Goal: Task Accomplishment & Management: Manage account settings

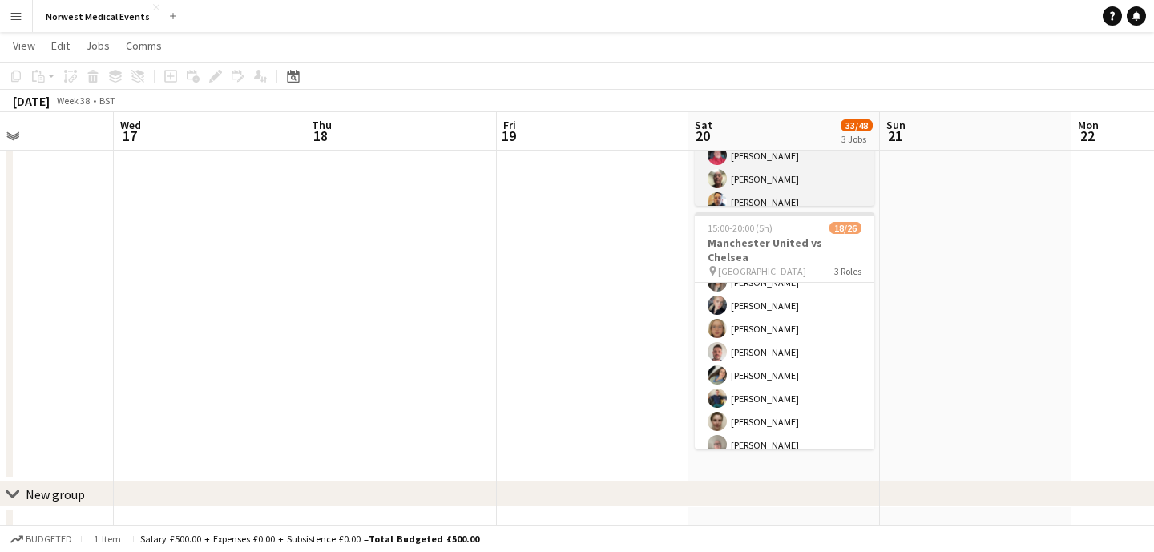
scroll to position [212, 0]
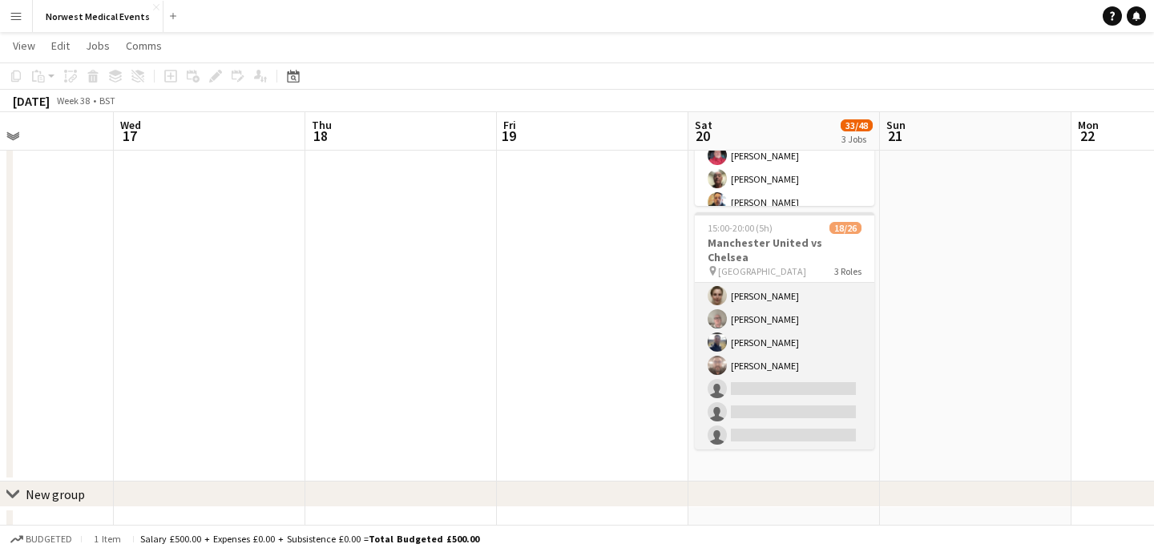
click at [804, 350] on app-card-role "First Responder (Medical) 1A [DATE] 15:00-20:00 (5h) [PERSON_NAME] [PERSON_NAME…" at bounding box center [785, 307] width 180 height 473
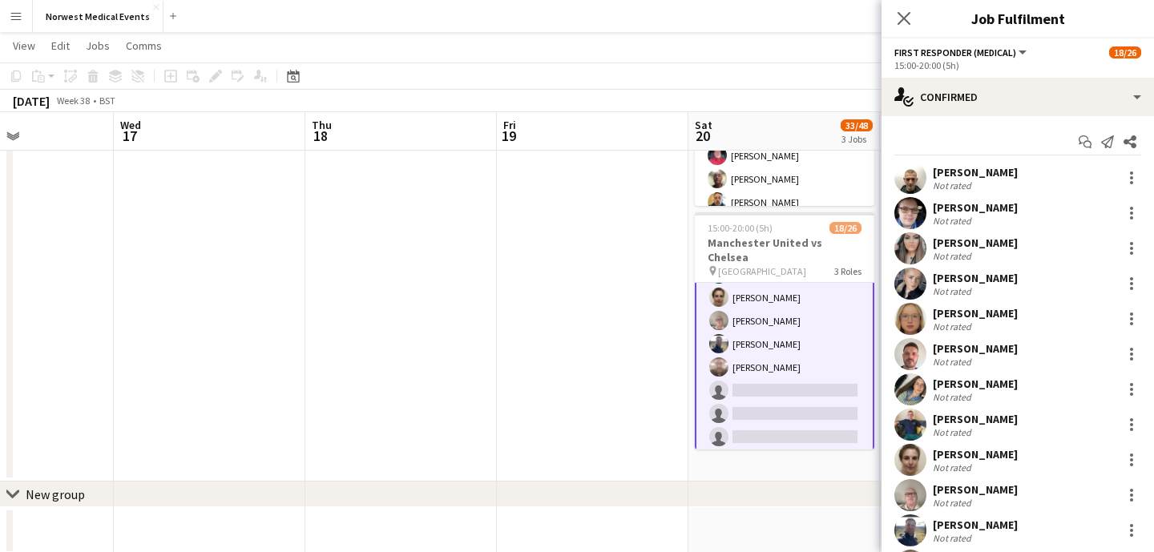
scroll to position [213, 0]
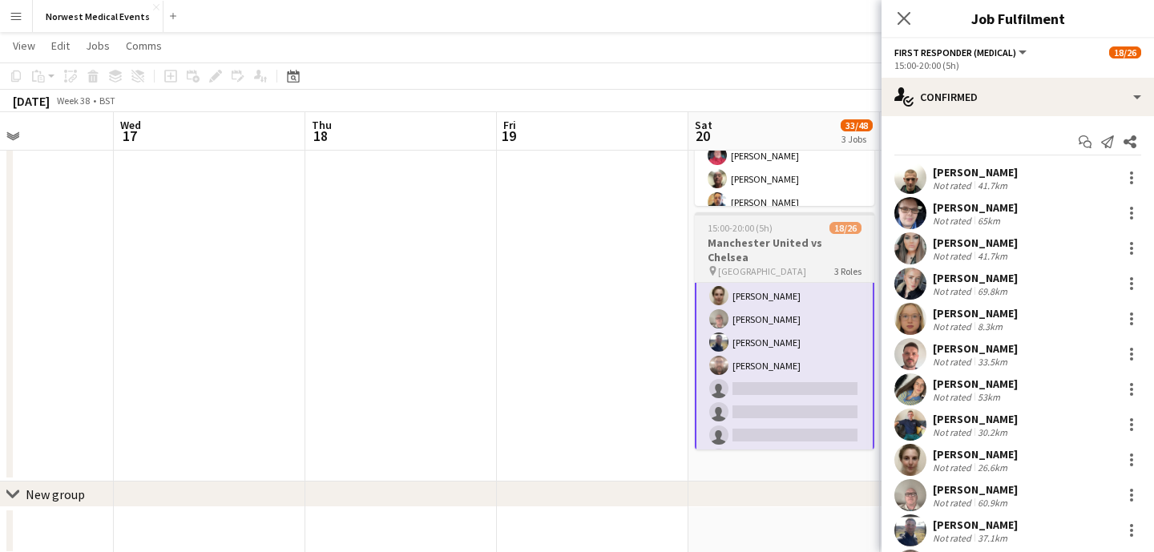
click at [763, 265] on span "[GEOGRAPHIC_DATA]" at bounding box center [762, 271] width 88 height 12
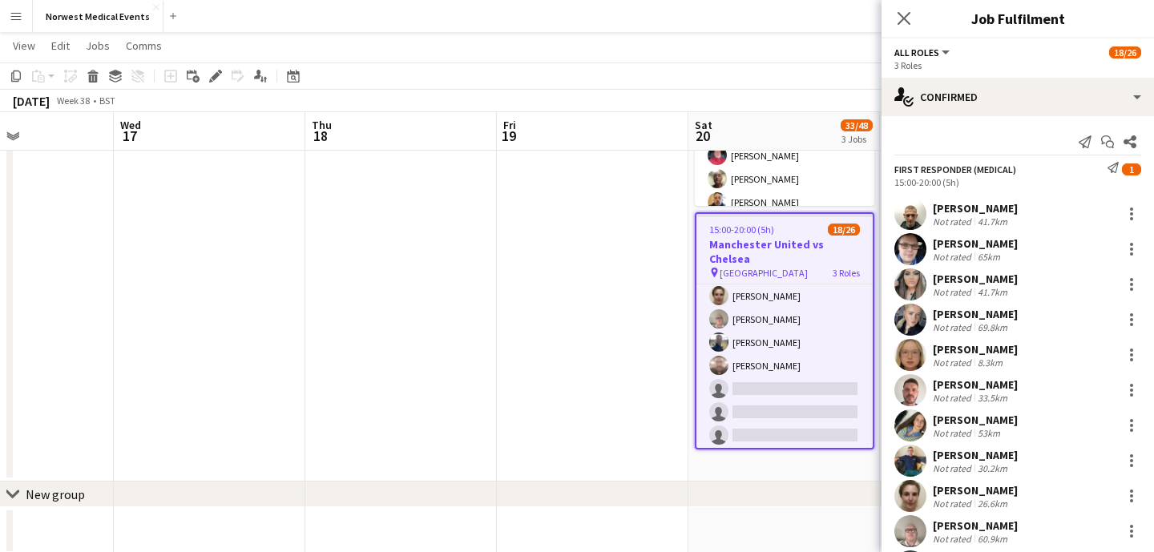
scroll to position [212, 0]
click at [213, 76] on icon at bounding box center [215, 76] width 9 height 9
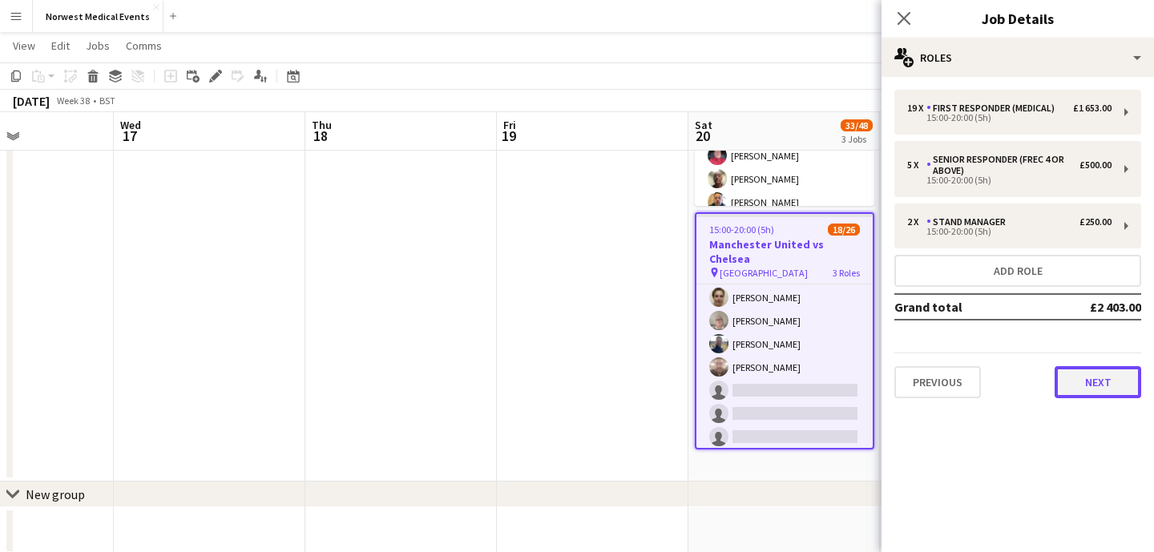
click at [1096, 378] on button "Next" at bounding box center [1098, 382] width 87 height 32
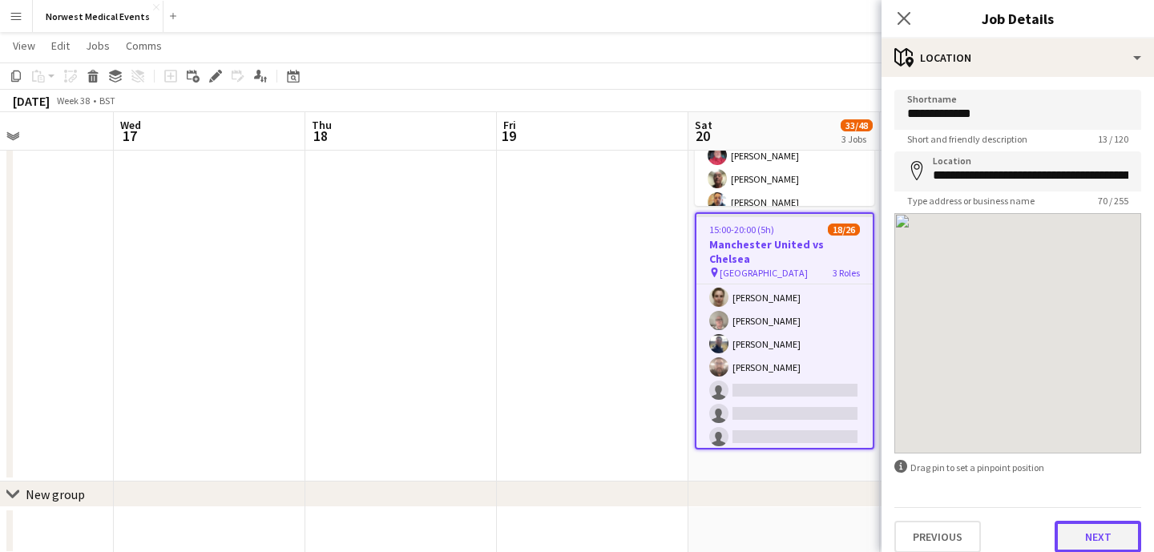
click at [1106, 543] on button "Next" at bounding box center [1098, 537] width 87 height 32
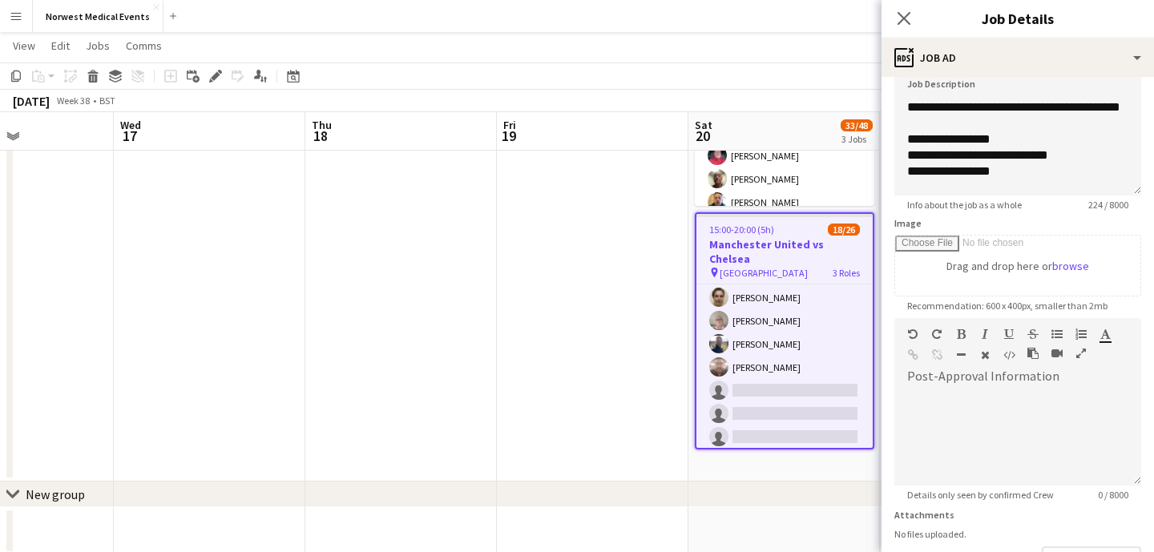
scroll to position [240, 0]
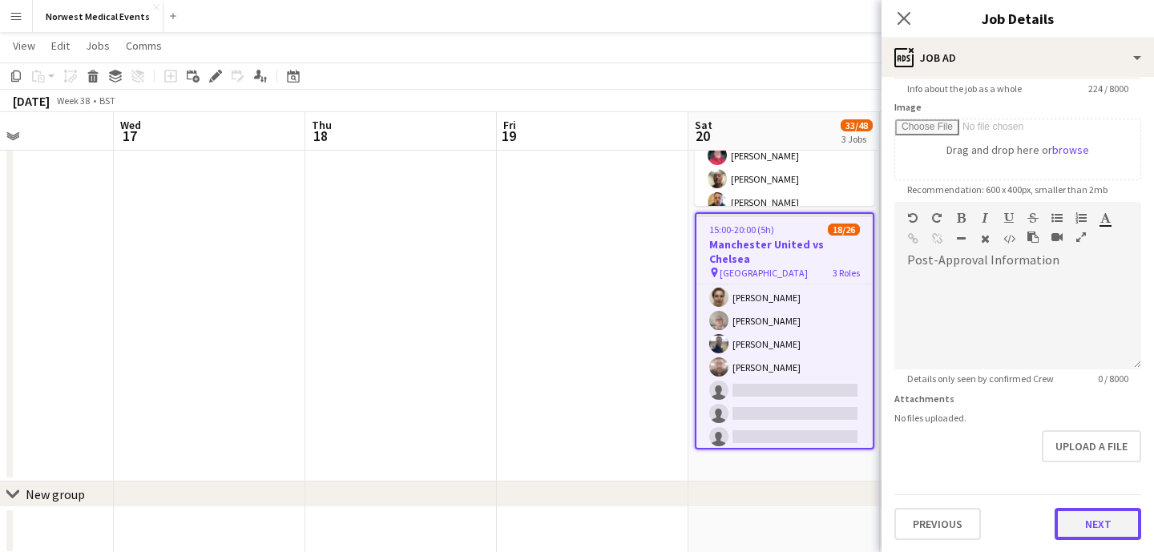
click at [1103, 515] on button "Next" at bounding box center [1098, 524] width 87 height 32
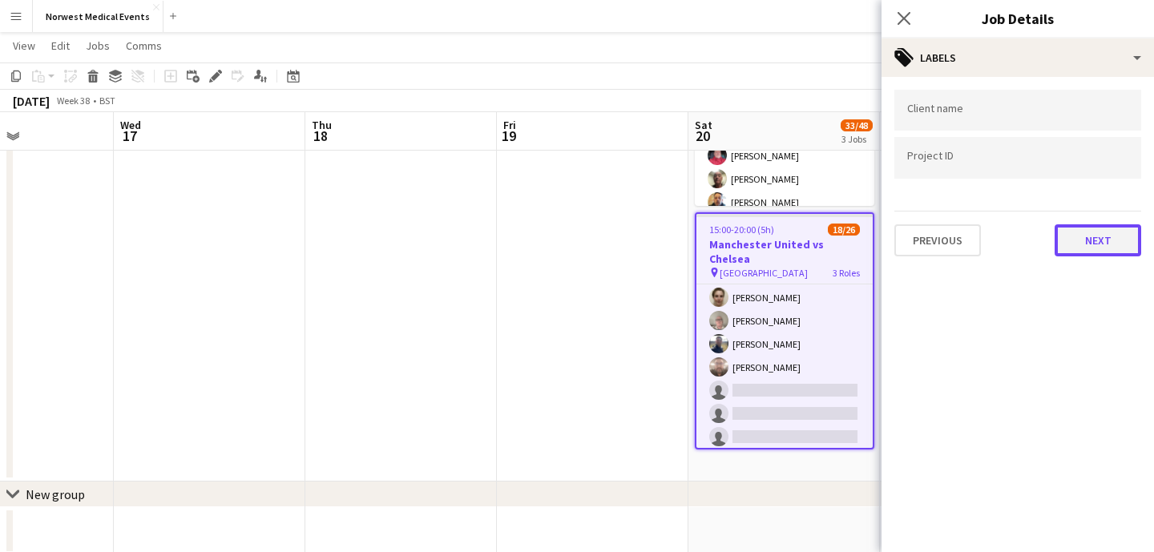
click at [1089, 251] on button "Next" at bounding box center [1098, 240] width 87 height 32
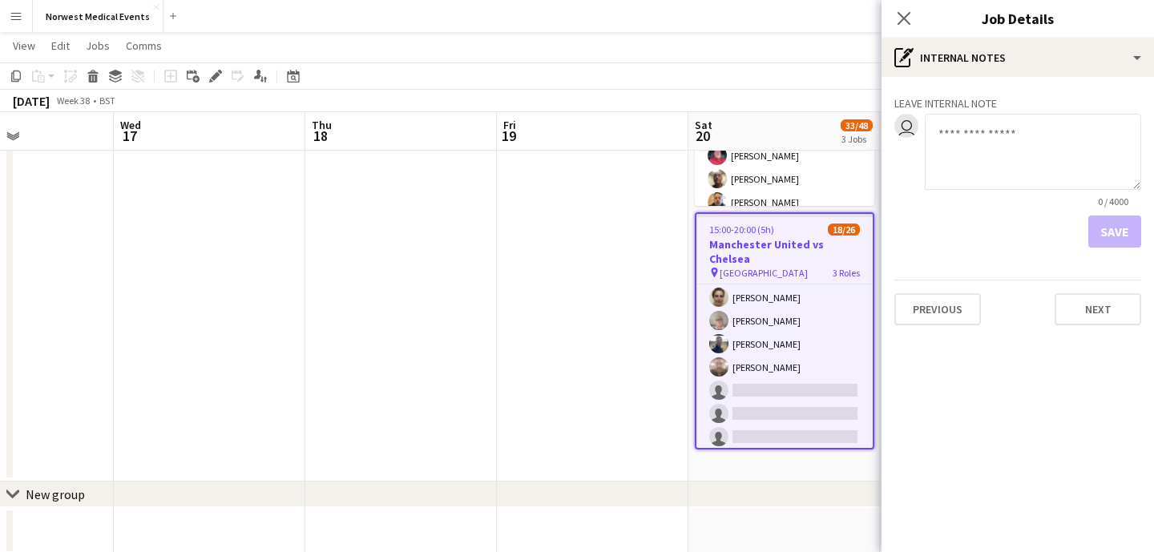
click at [1102, 326] on div "Leave internal note user 0 / 4000 Save Previous Next" at bounding box center [1018, 207] width 273 height 261
click at [1100, 317] on button "Next" at bounding box center [1098, 309] width 87 height 32
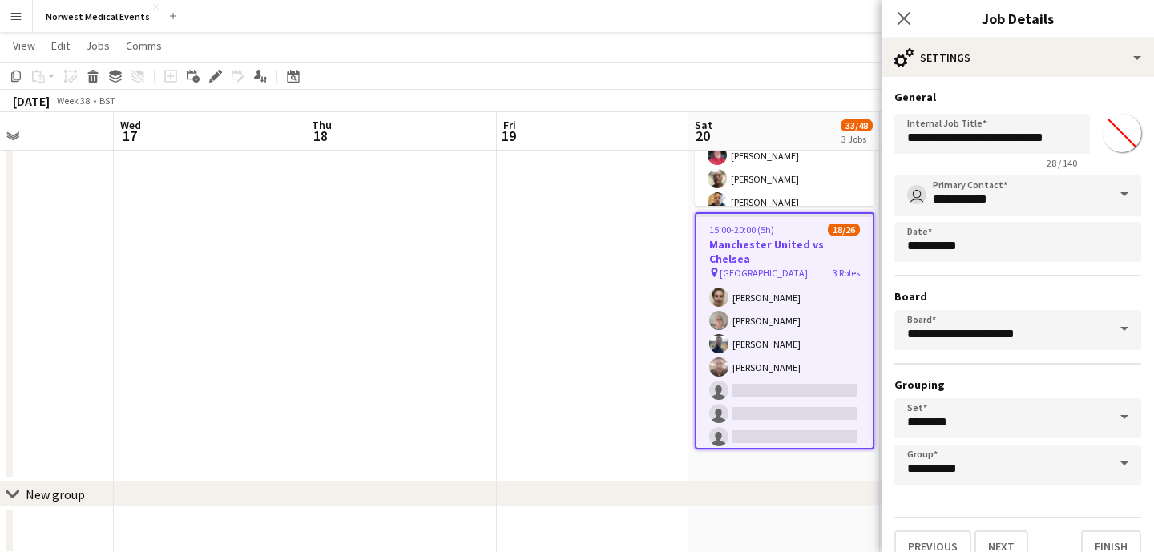
scroll to position [23, 0]
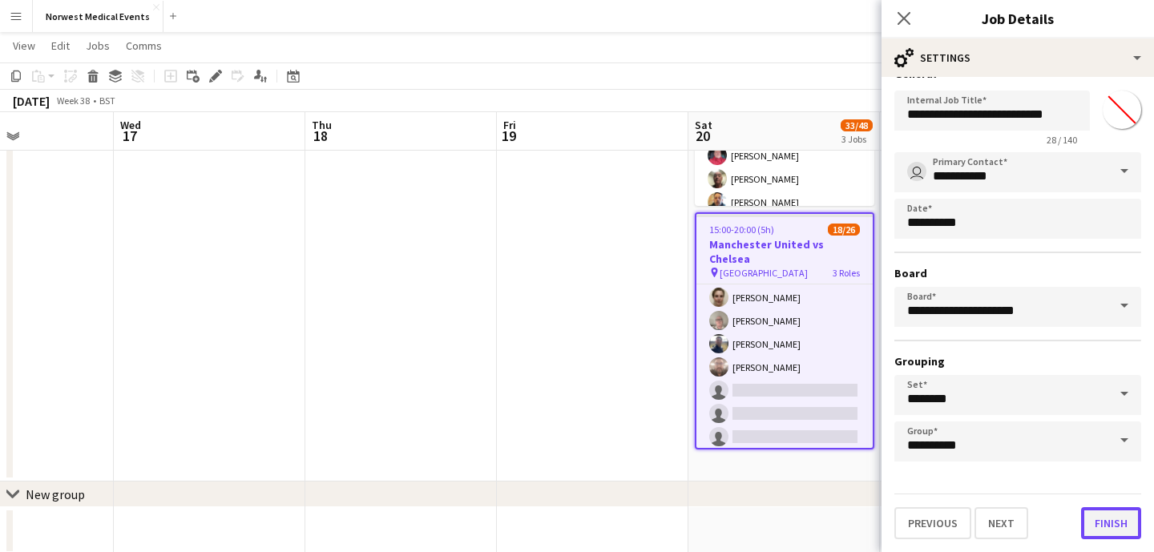
click at [1108, 521] on button "Finish" at bounding box center [1111, 523] width 60 height 32
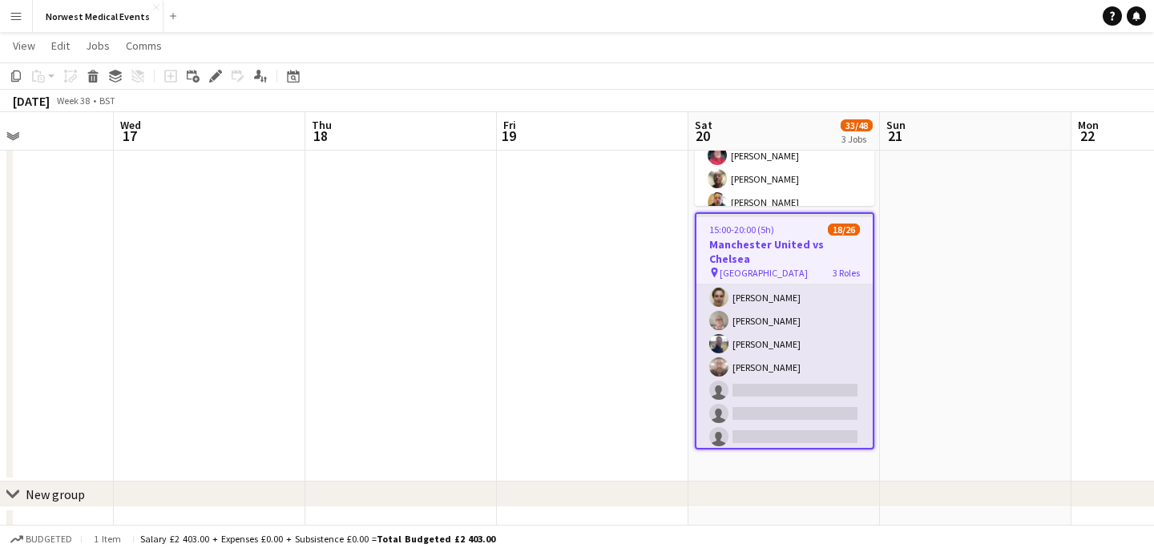
scroll to position [0, 0]
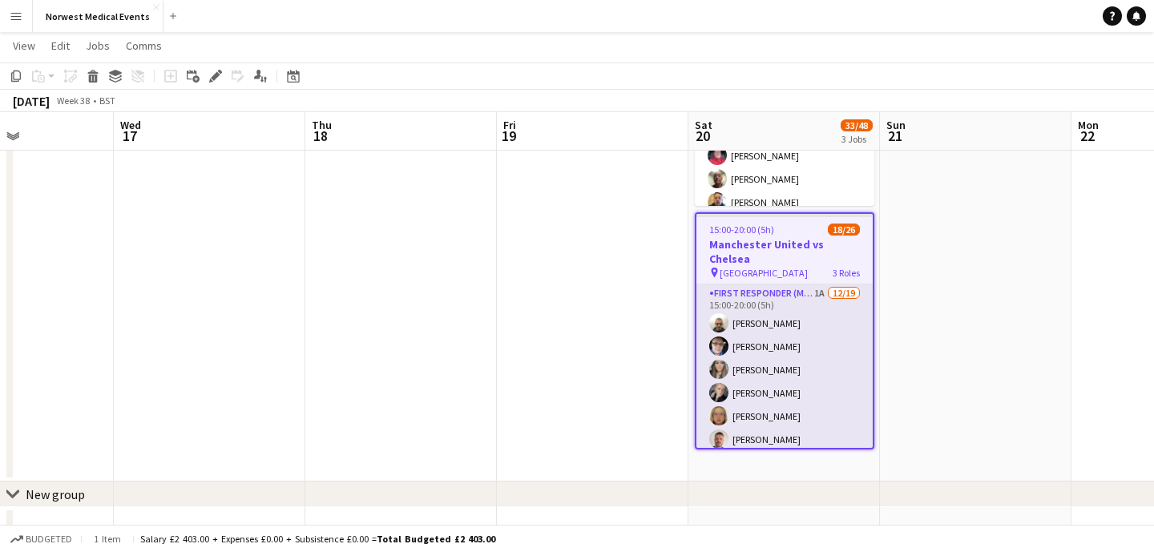
click at [800, 377] on app-card-role "First Responder (Medical) 1A [DATE] 15:00-20:00 (5h) [PERSON_NAME] [PERSON_NAME…" at bounding box center [785, 521] width 176 height 473
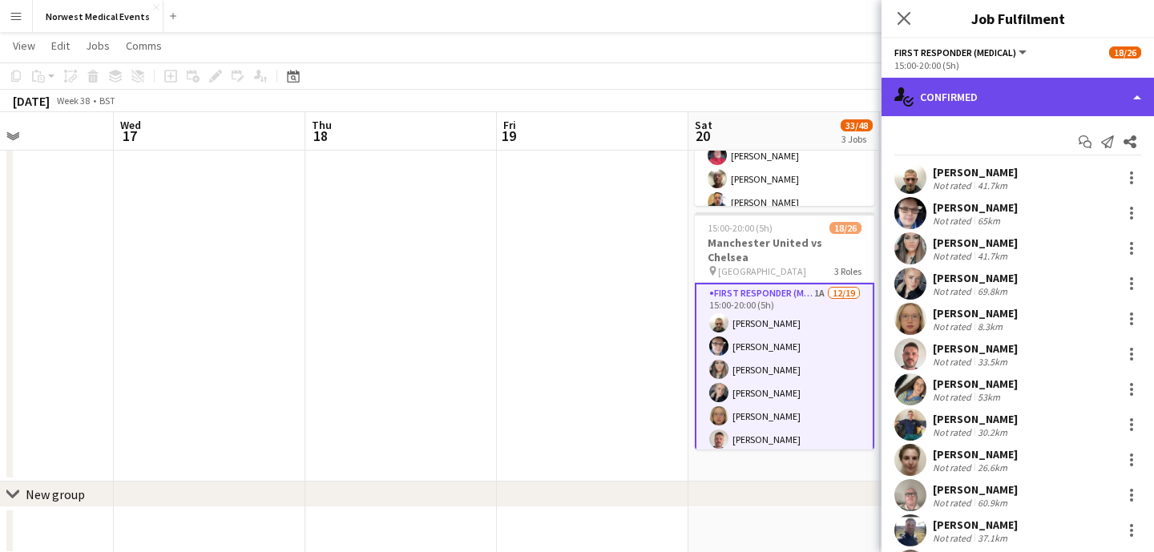
click at [1011, 89] on div "single-neutral-actions-check-2 Confirmed" at bounding box center [1018, 97] width 273 height 38
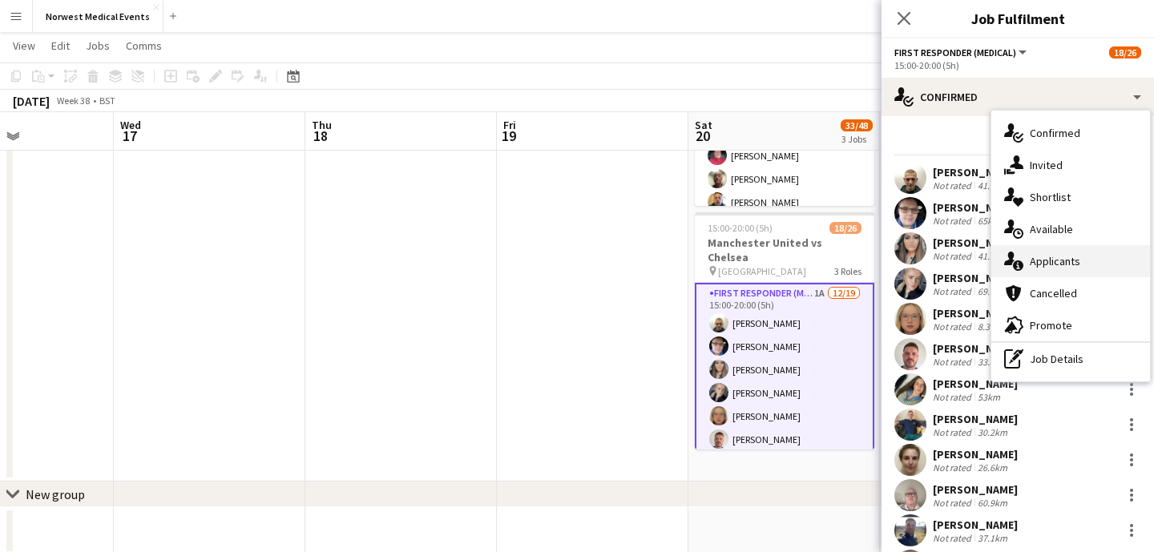
click at [1084, 257] on div "single-neutral-actions-information Applicants" at bounding box center [1071, 261] width 159 height 32
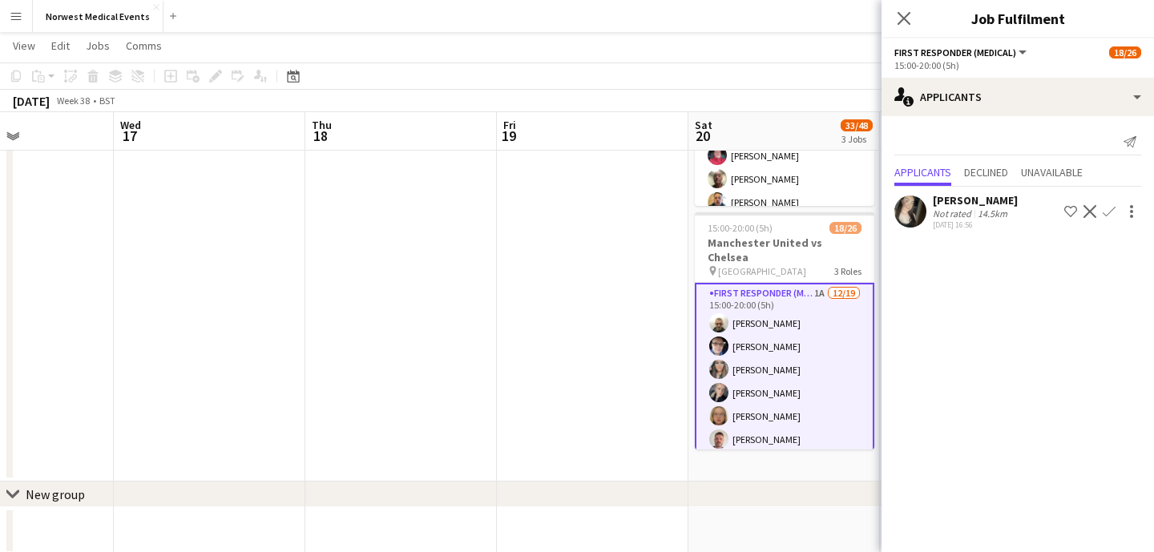
click at [1106, 212] on app-icon "Confirm" at bounding box center [1109, 211] width 13 height 13
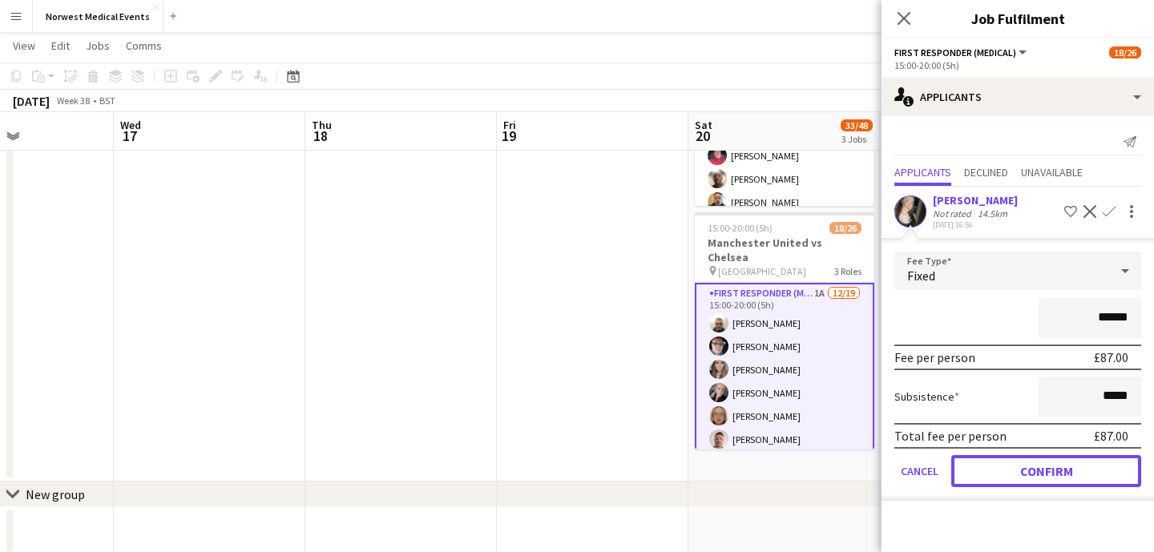
click at [1065, 462] on button "Confirm" at bounding box center [1047, 471] width 190 height 32
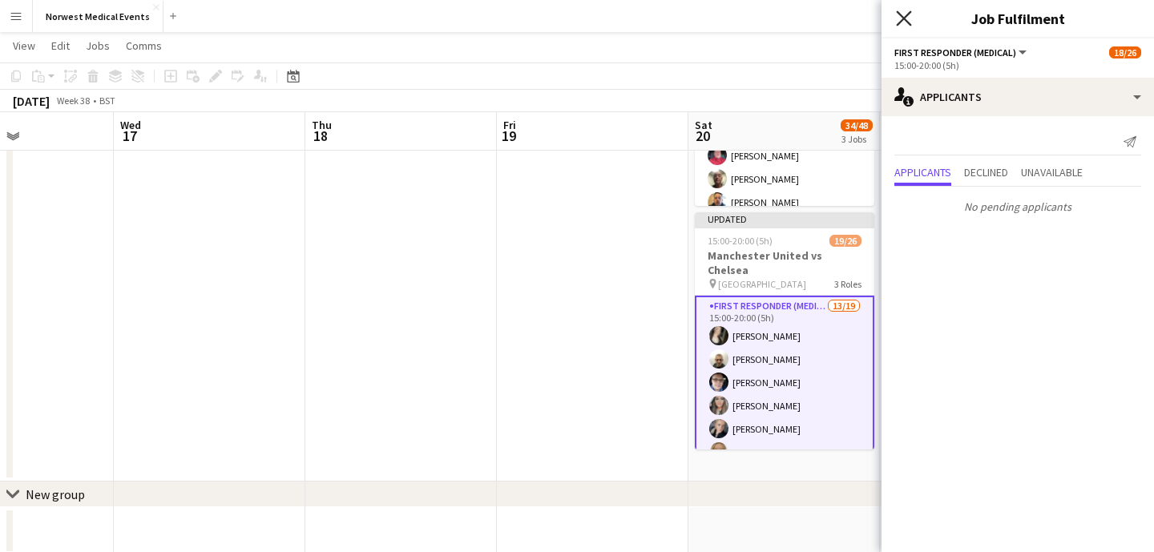
click at [901, 21] on icon at bounding box center [903, 17] width 15 height 15
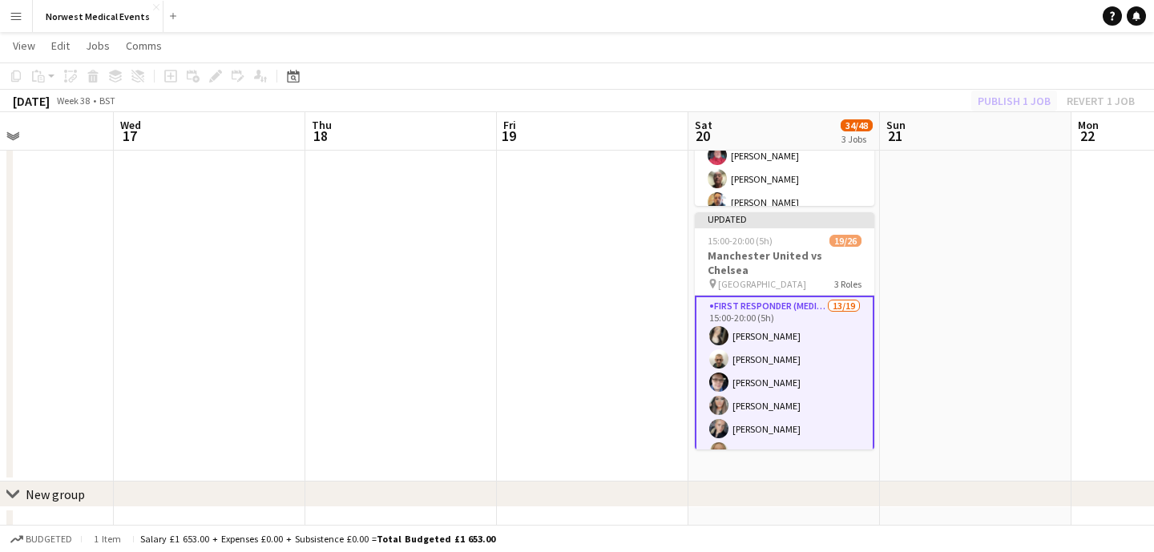
click at [1012, 97] on div "Publish 1 job Revert 1 job" at bounding box center [1057, 101] width 196 height 21
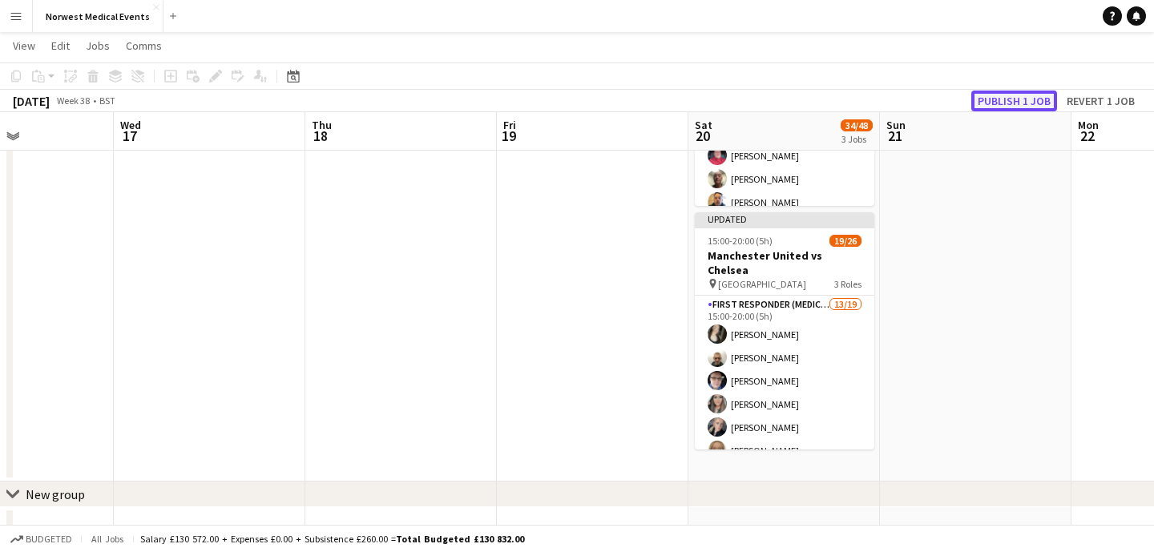
click at [1012, 98] on button "Publish 1 job" at bounding box center [1015, 101] width 86 height 21
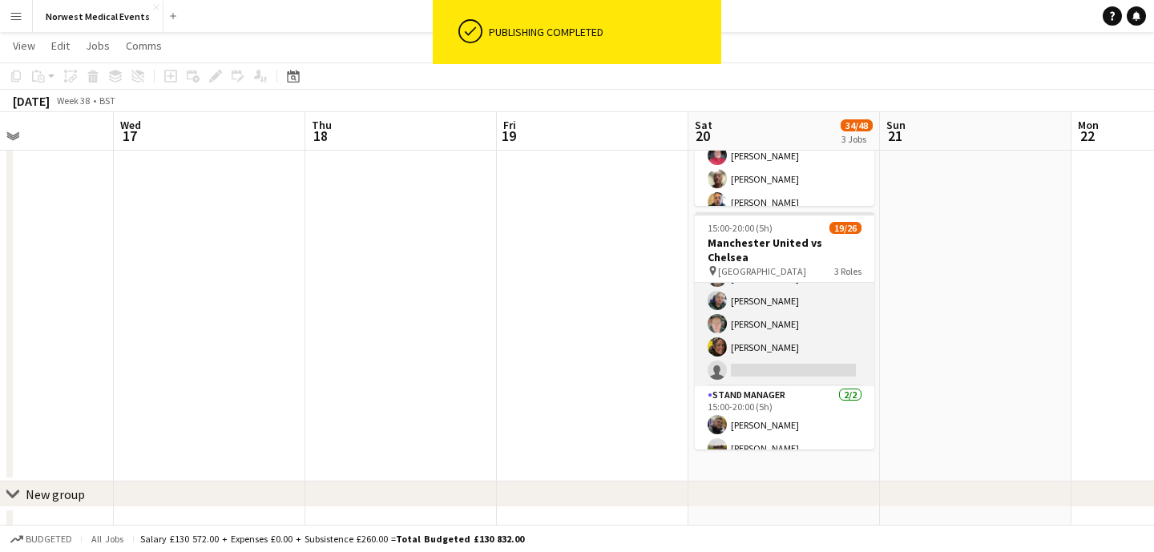
click at [802, 354] on app-card-role "Senior Responder (FREC 4 or Above) 3A [DATE] 15:00-20:00 (5h) [PERSON_NAME] [PE…" at bounding box center [785, 312] width 180 height 147
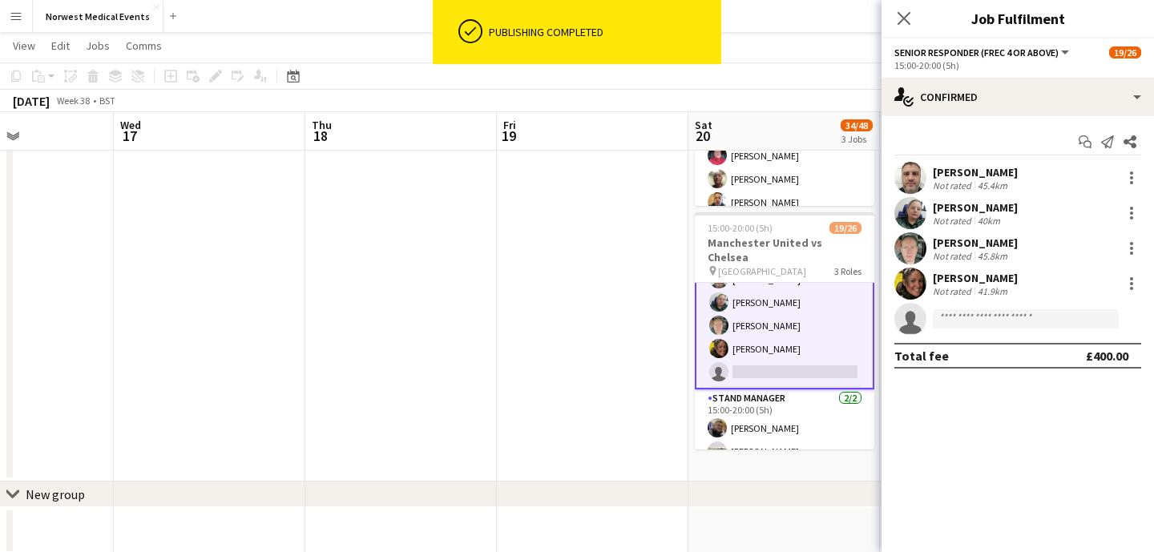
scroll to position [519, 0]
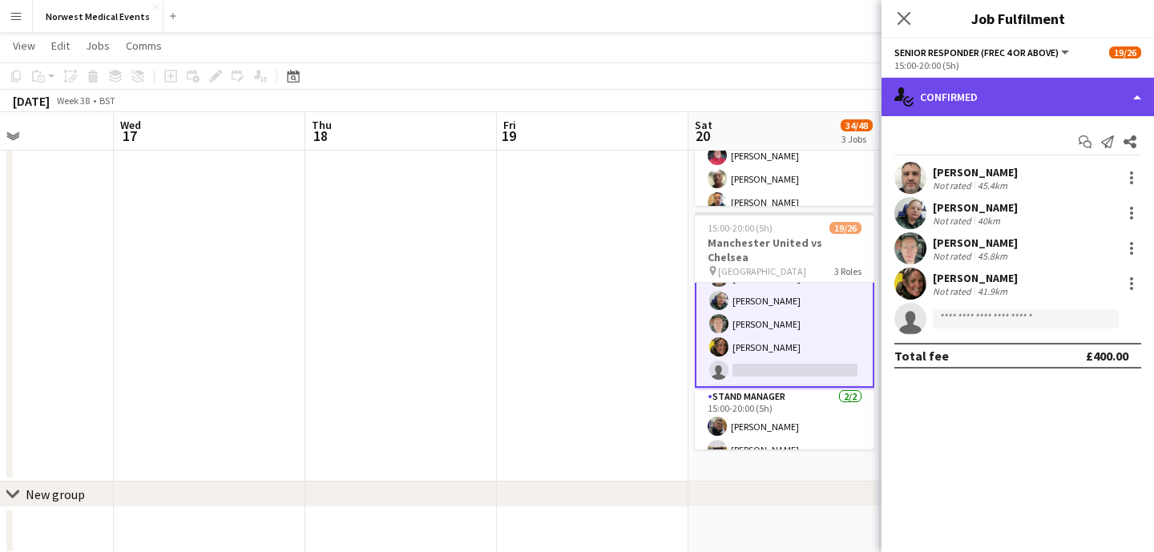
click at [980, 109] on div "single-neutral-actions-check-2 Confirmed" at bounding box center [1018, 97] width 273 height 38
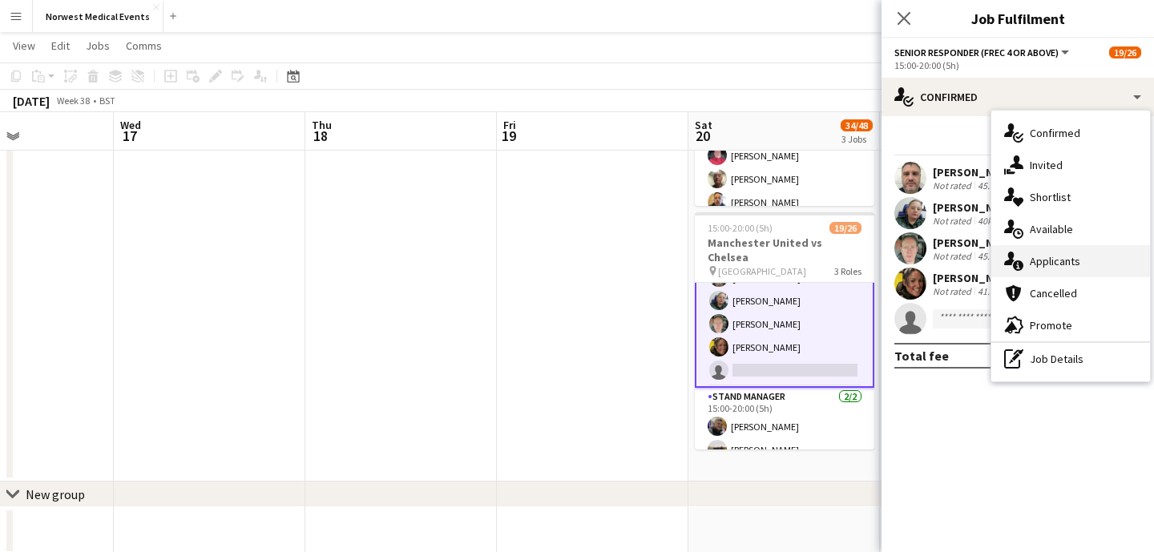
click at [1036, 268] on div "single-neutral-actions-information Applicants" at bounding box center [1071, 261] width 159 height 32
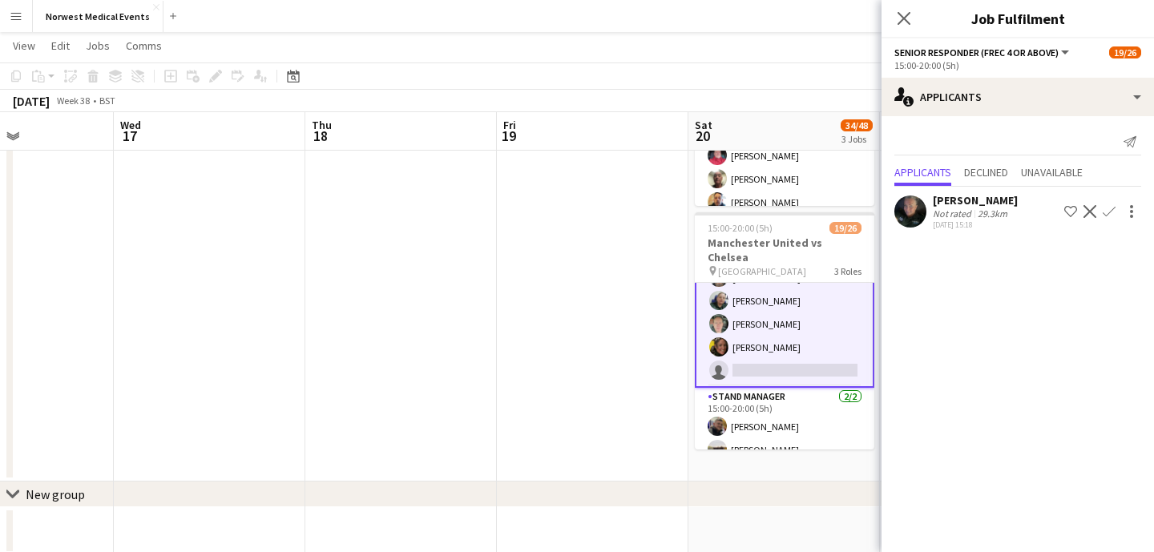
click at [1111, 215] on app-icon "Confirm" at bounding box center [1109, 211] width 13 height 13
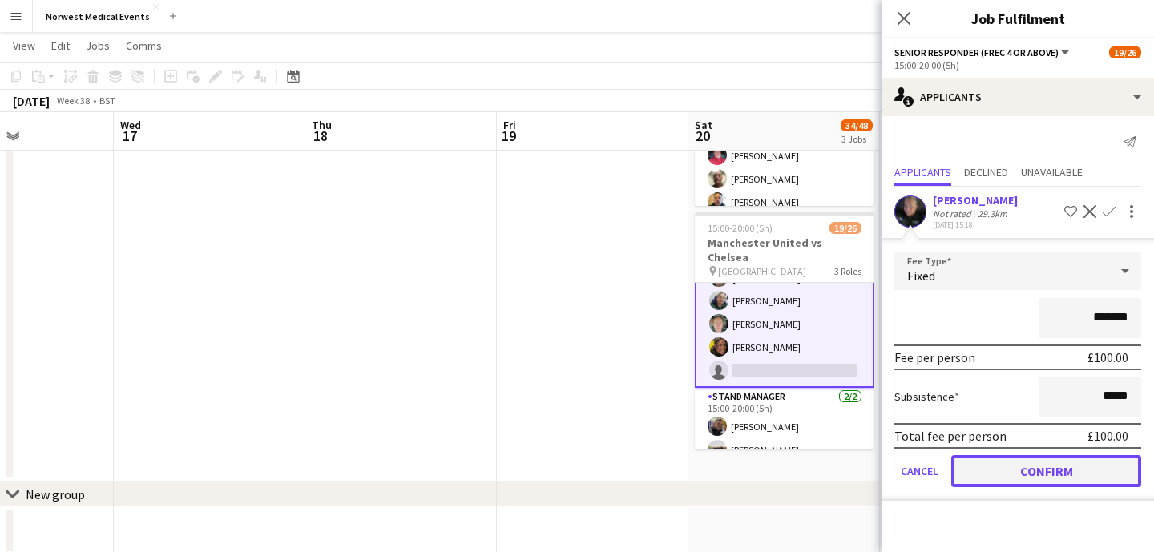
click at [1077, 460] on button "Confirm" at bounding box center [1047, 471] width 190 height 32
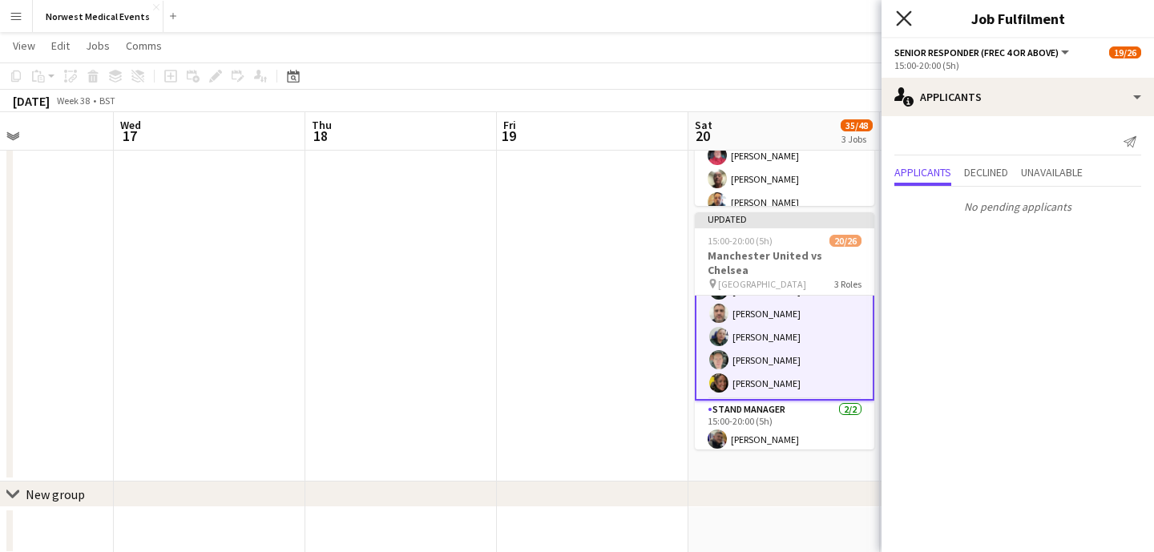
click at [910, 18] on icon "Close pop-in" at bounding box center [903, 17] width 15 height 15
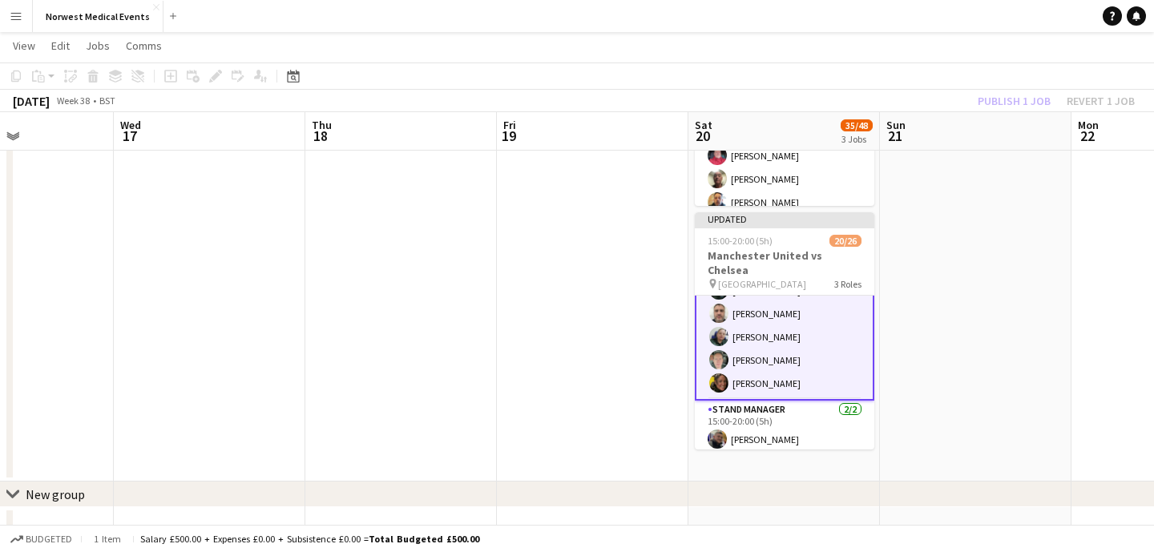
click at [1008, 107] on div "Publish 1 job Revert 1 job" at bounding box center [1057, 101] width 196 height 21
click at [1008, 107] on button "Publish 1 job" at bounding box center [1015, 101] width 86 height 21
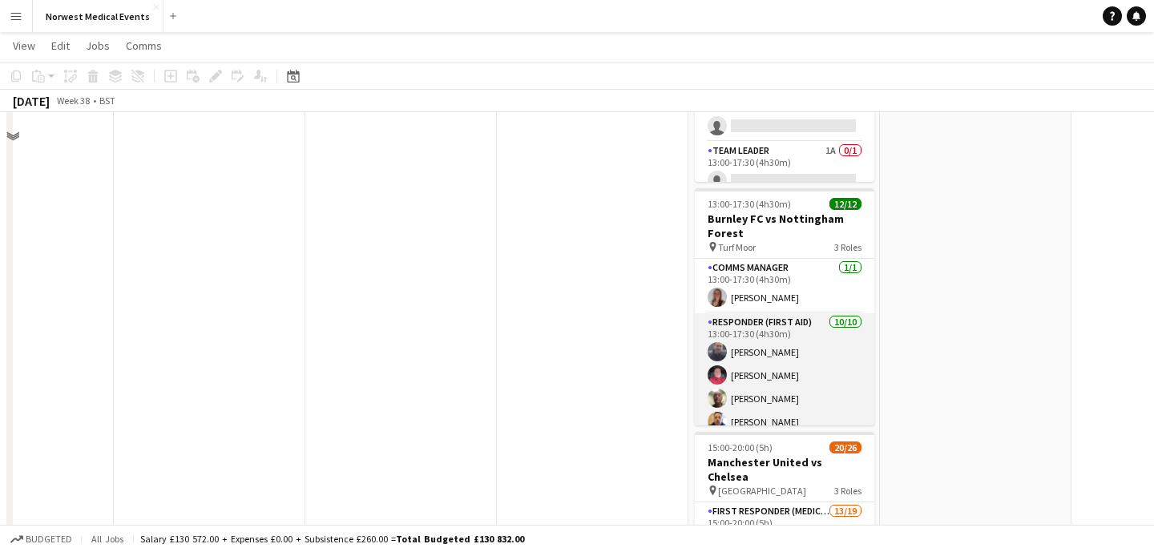
scroll to position [20, 0]
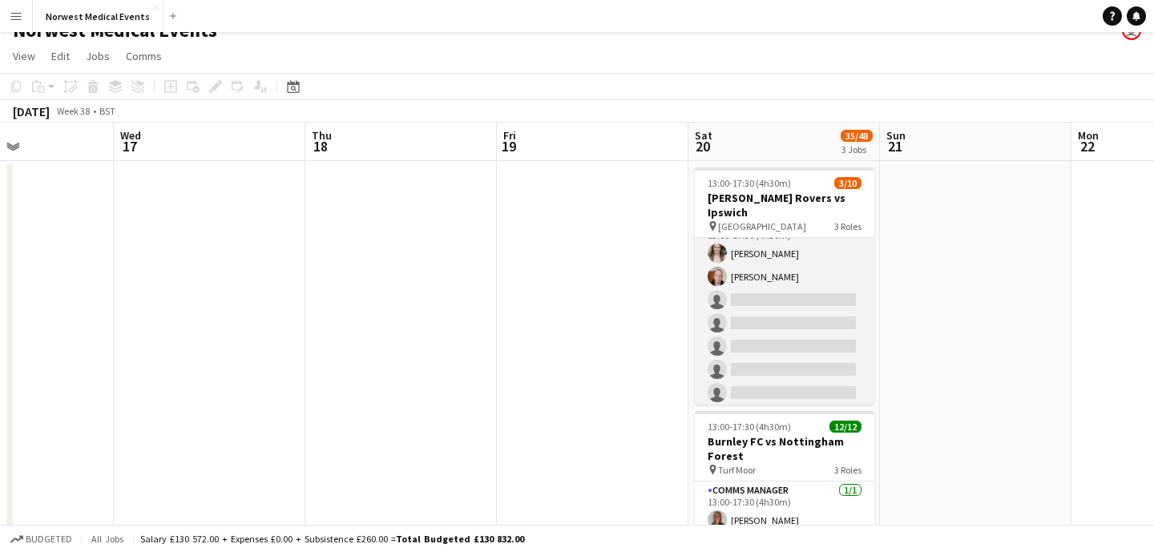
click at [800, 309] on app-card-role "Responder (First Aid) [DATE] 13:00-17:30 (4h30m) [PERSON_NAME] [PERSON_NAME] si…" at bounding box center [785, 323] width 180 height 217
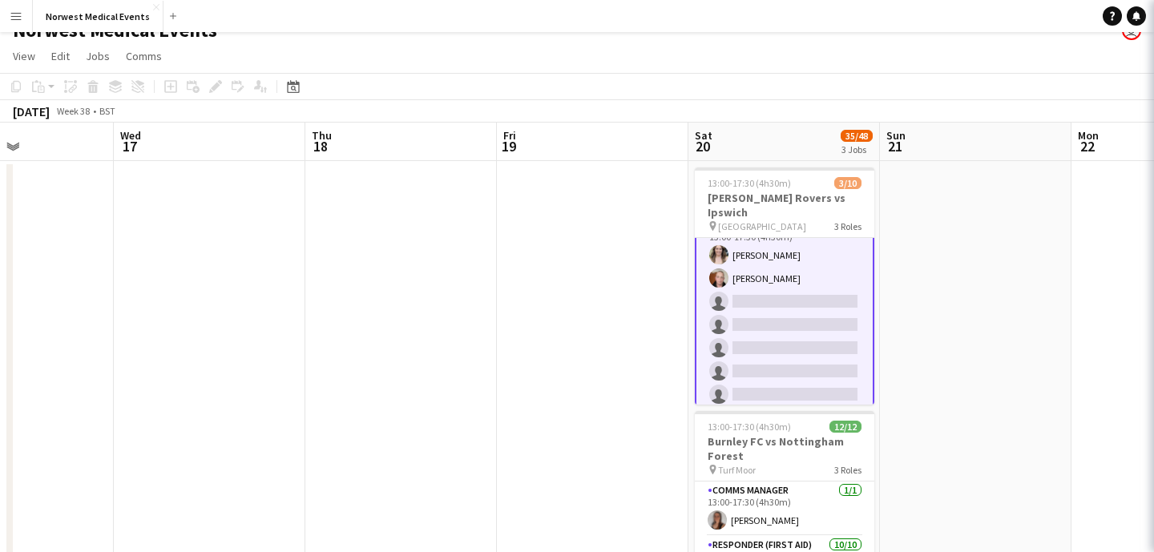
scroll to position [79, 0]
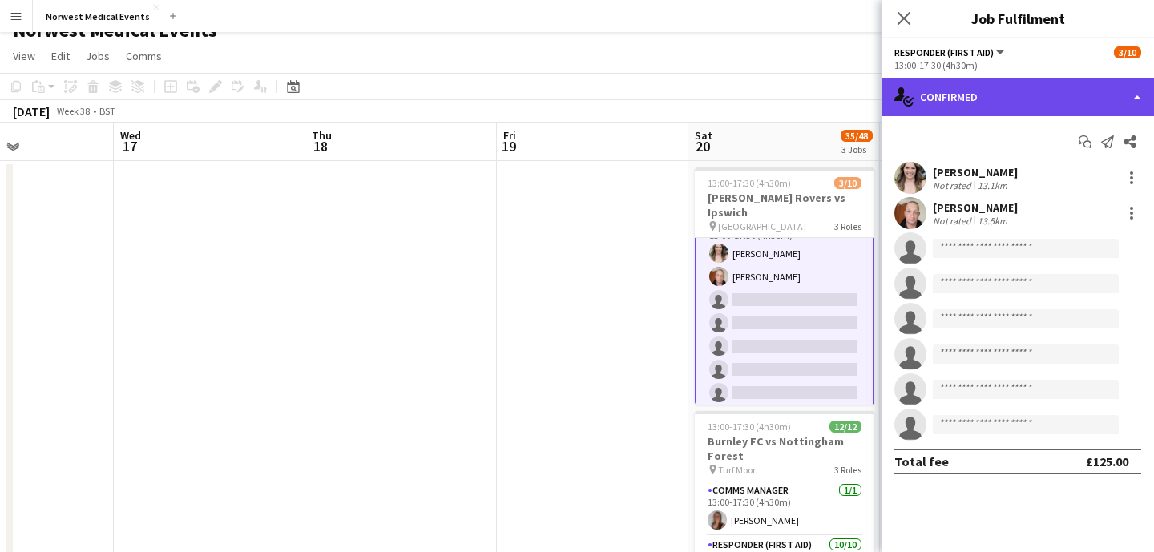
click at [1054, 87] on div "single-neutral-actions-check-2 Confirmed" at bounding box center [1018, 97] width 273 height 38
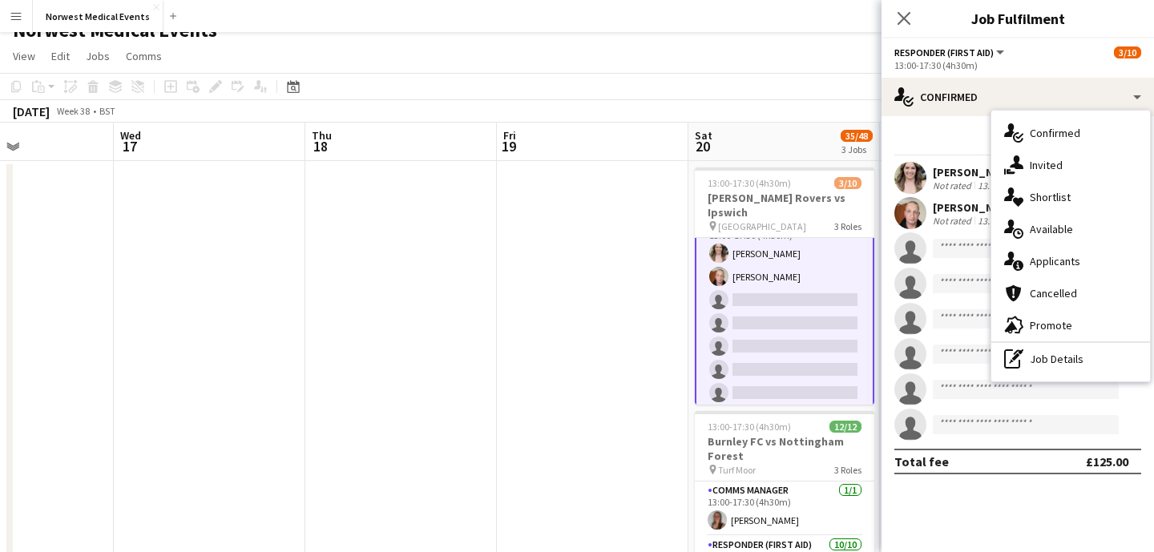
click at [1061, 254] on div "single-neutral-actions-information Applicants" at bounding box center [1071, 261] width 159 height 32
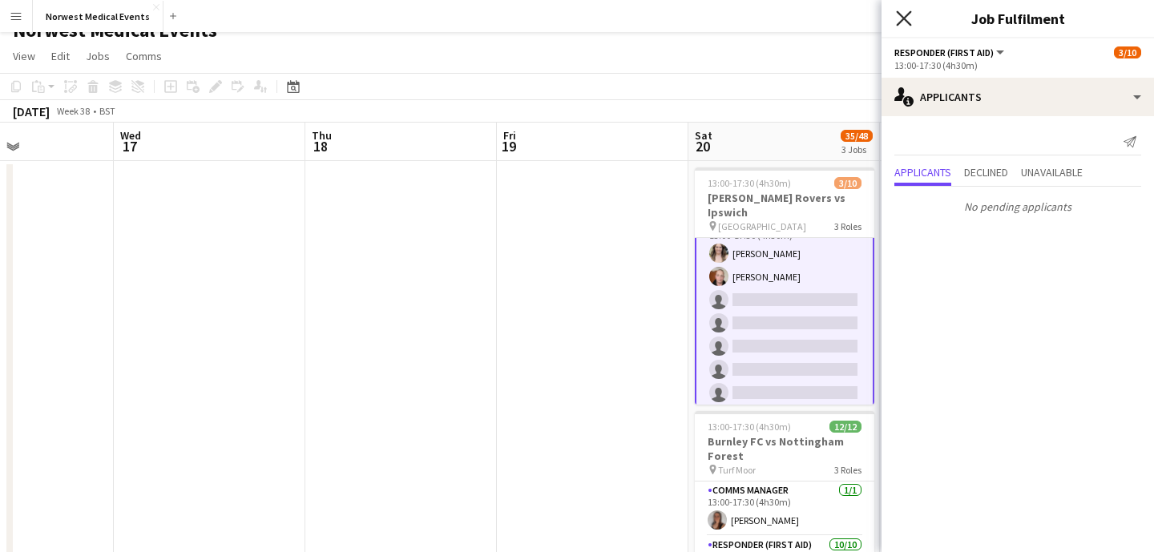
click at [901, 16] on icon at bounding box center [903, 17] width 15 height 15
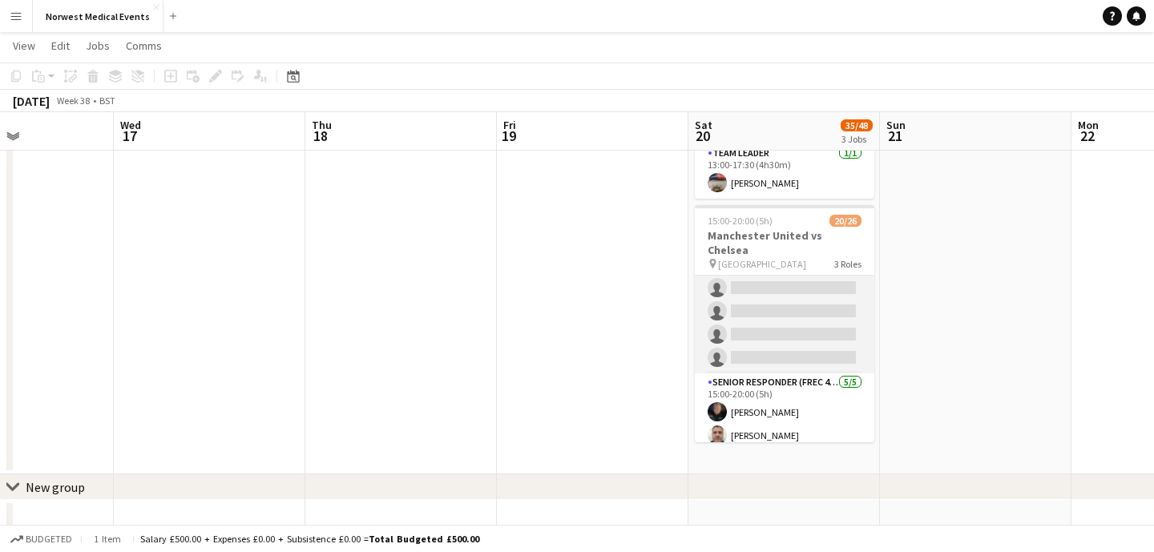
scroll to position [380, 0]
click at [815, 312] on app-card-role "First Responder (Medical) 13/19 15:00-20:00 (5h) [PERSON_NAME] [PERSON_NAME] [P…" at bounding box center [785, 132] width 180 height 473
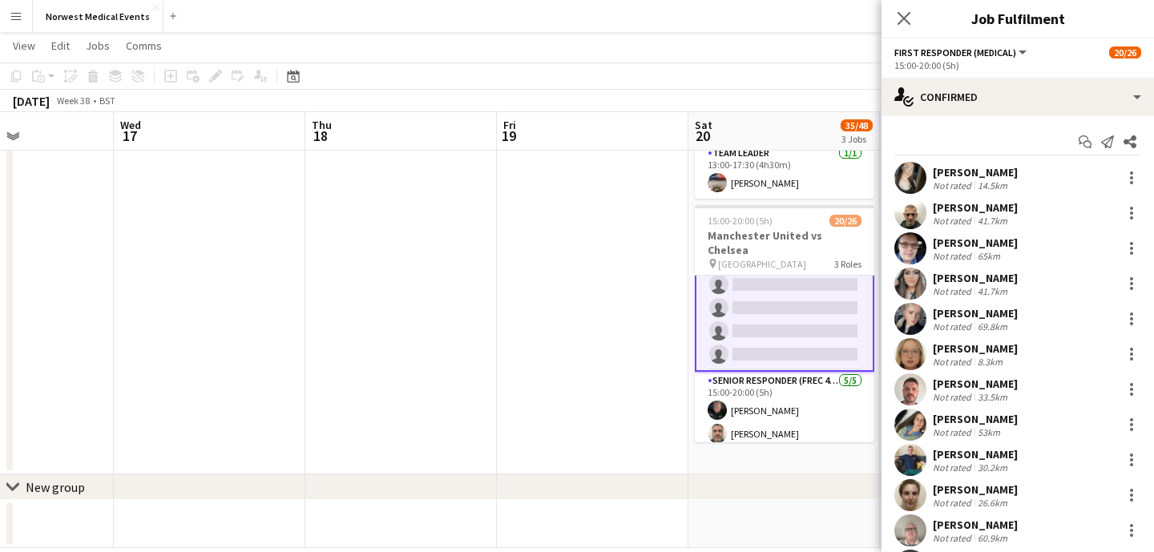
scroll to position [382, 0]
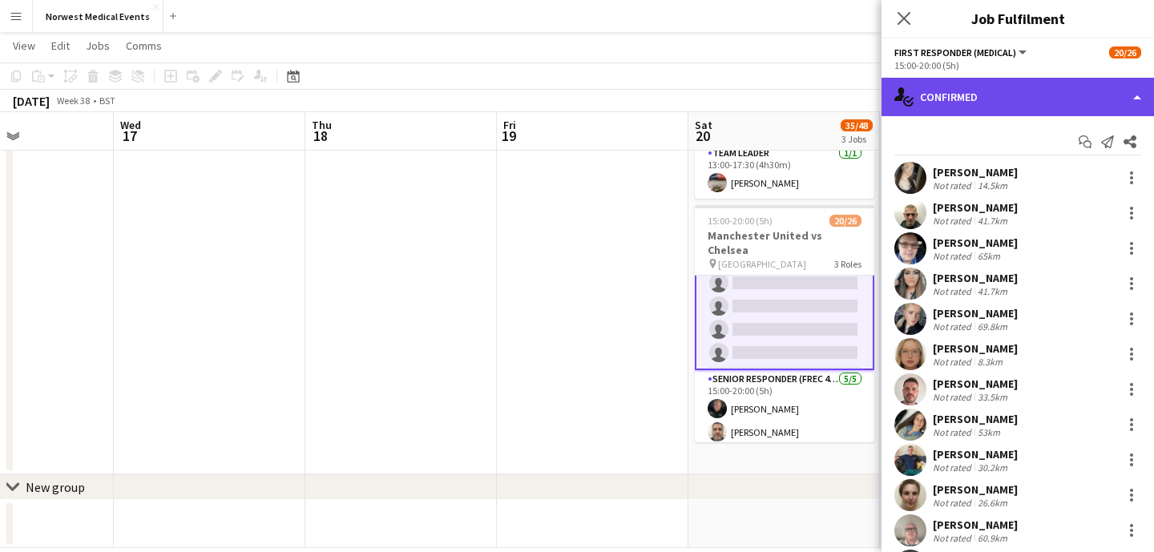
click at [1023, 99] on div "single-neutral-actions-check-2 Confirmed" at bounding box center [1018, 97] width 273 height 38
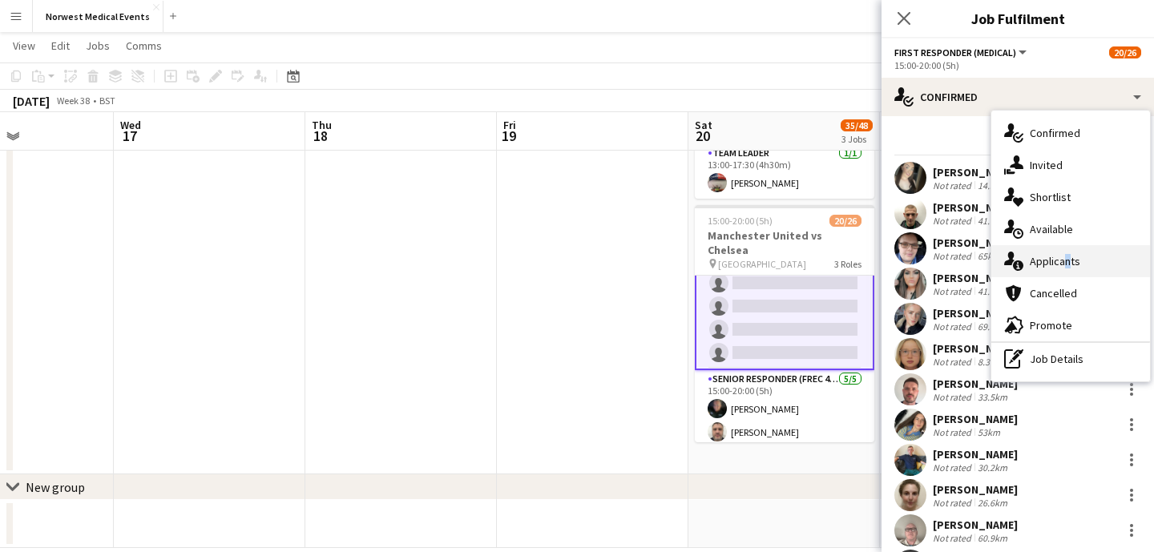
click at [1061, 261] on div "single-neutral-actions-information Applicants" at bounding box center [1071, 261] width 159 height 32
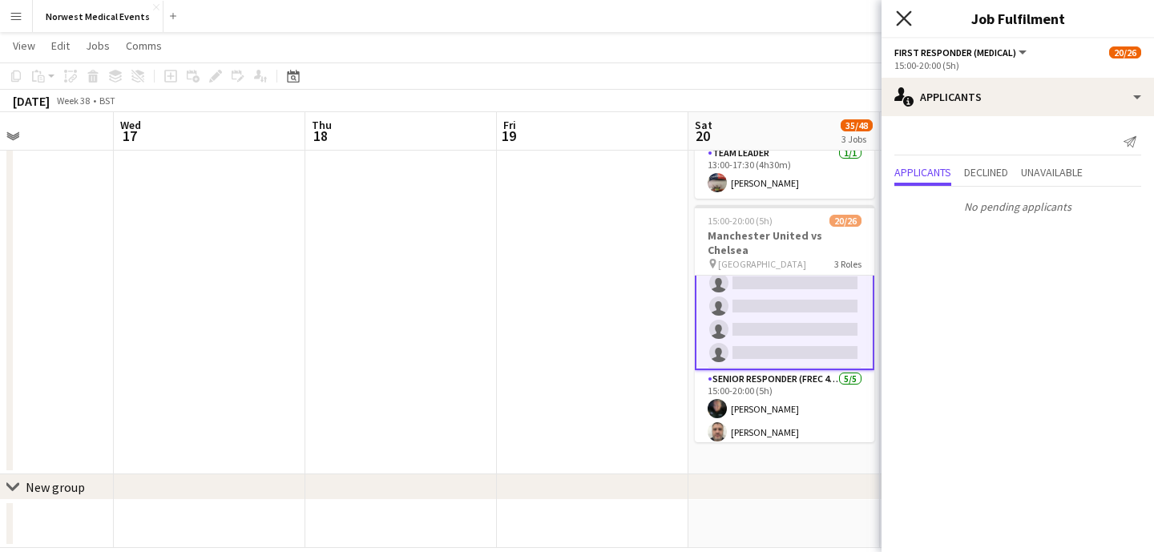
click at [903, 17] on icon at bounding box center [903, 17] width 15 height 15
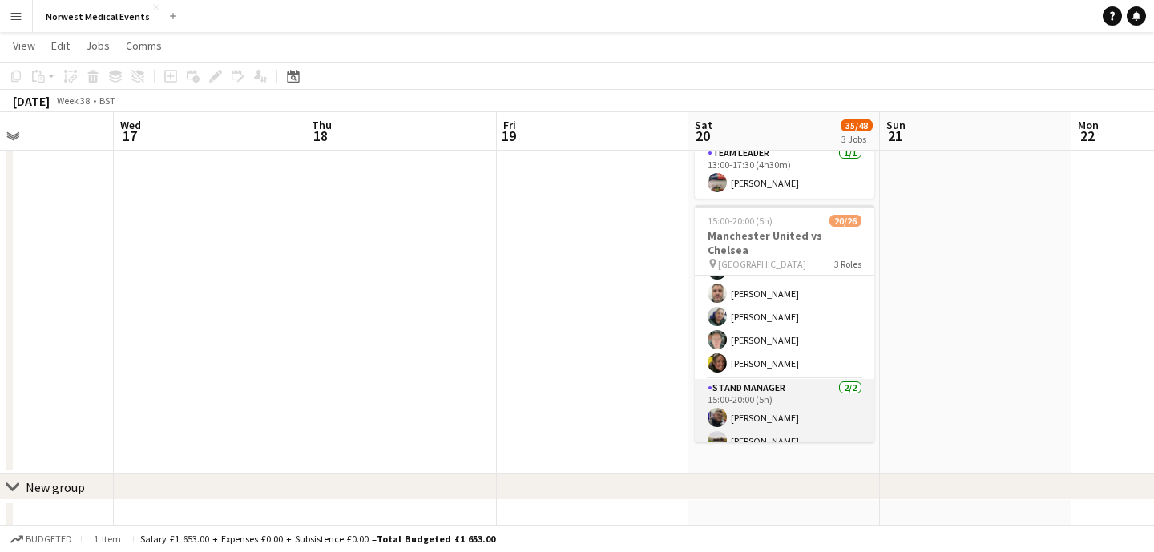
click at [804, 393] on app-card-role "Stand Manager [DATE] 15:00-20:00 (5h) [PERSON_NAME] [PERSON_NAME]" at bounding box center [785, 418] width 180 height 78
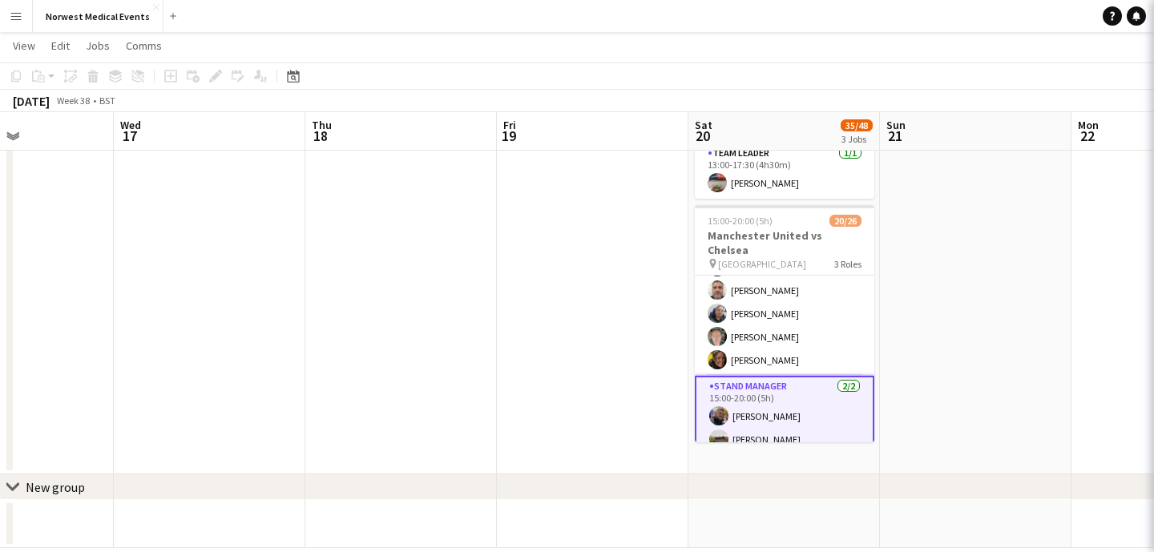
scroll to position [517, 0]
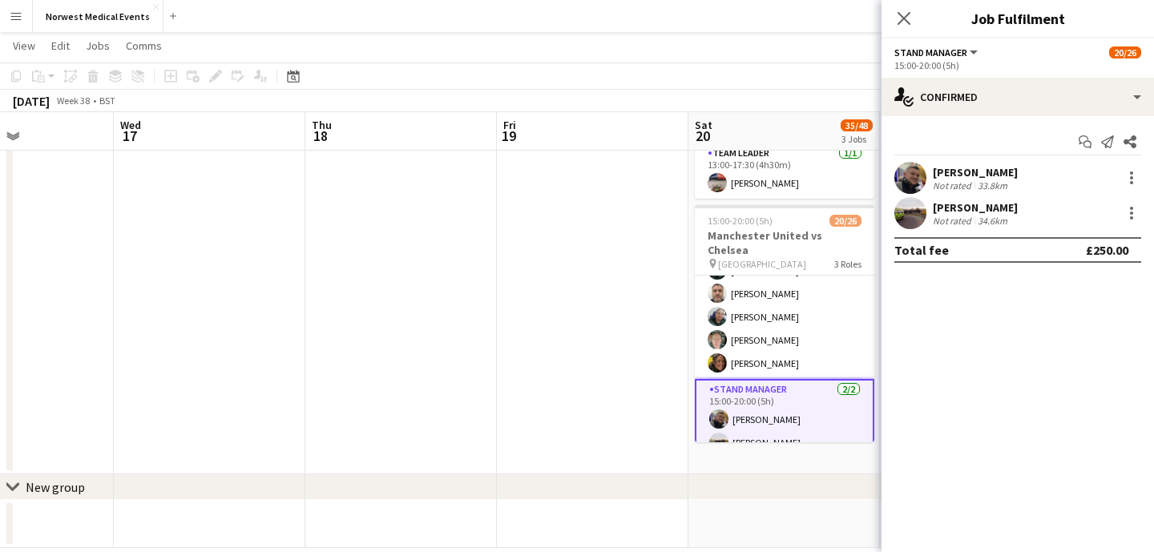
click at [903, 19] on icon at bounding box center [904, 18] width 13 height 13
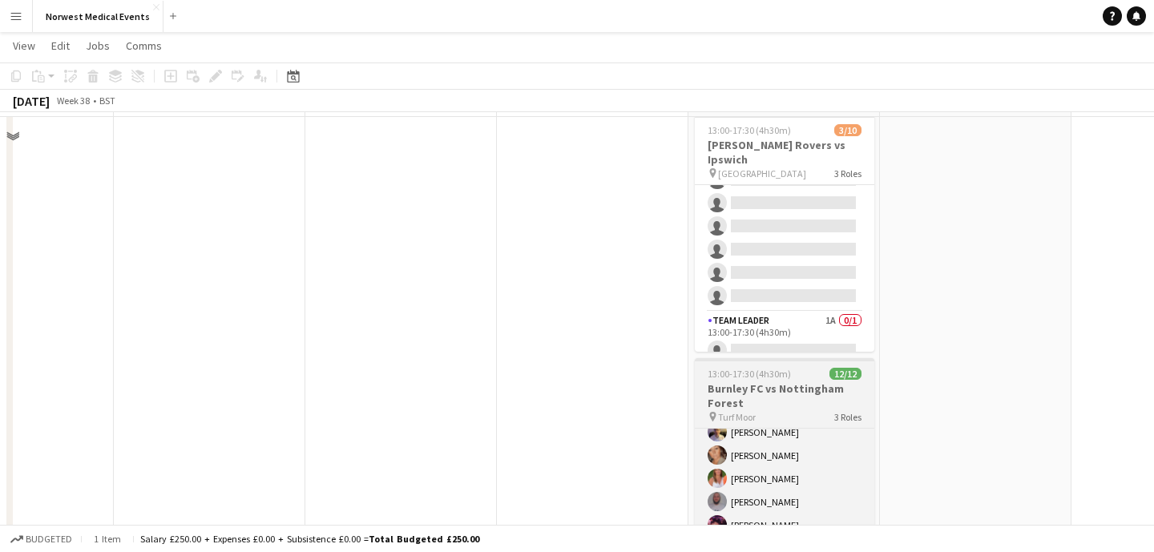
scroll to position [0, 0]
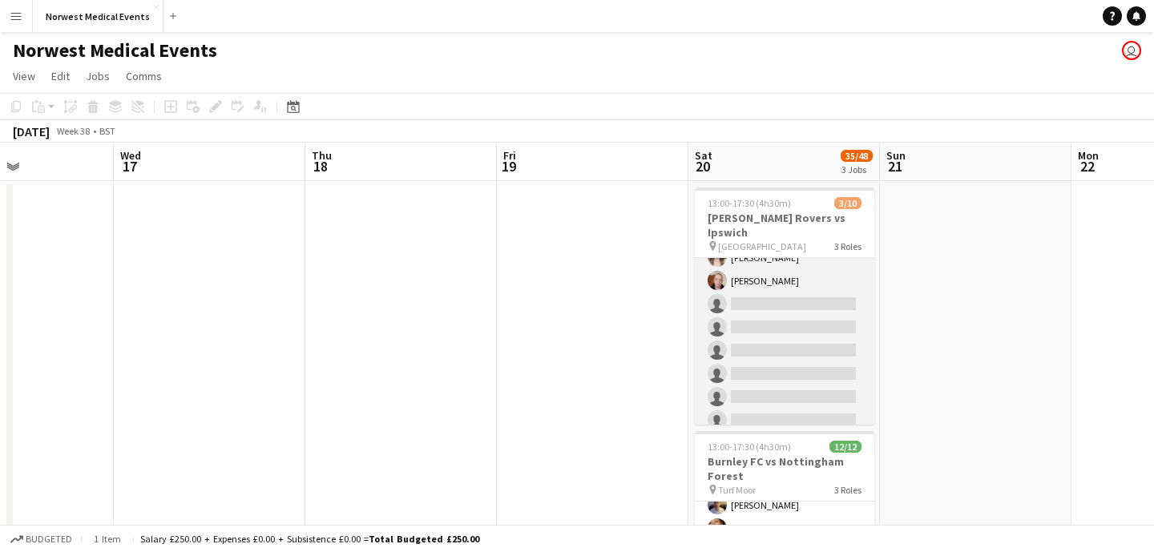
click at [810, 317] on app-card-role "Responder (First Aid) [DATE] 13:00-17:30 (4h30m) [PERSON_NAME] [PERSON_NAME] si…" at bounding box center [785, 327] width 180 height 217
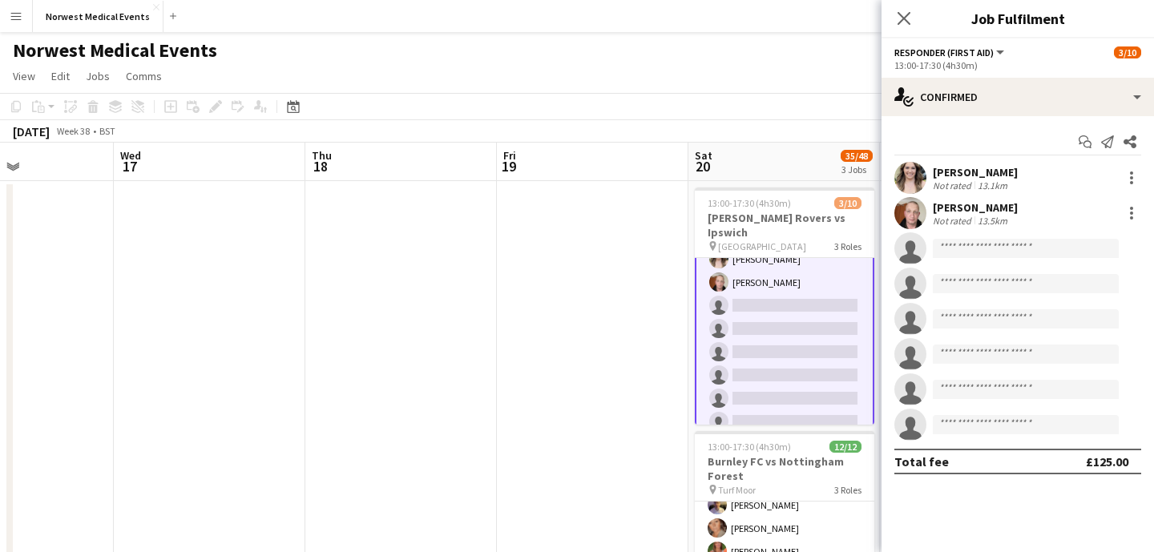
scroll to position [95, 0]
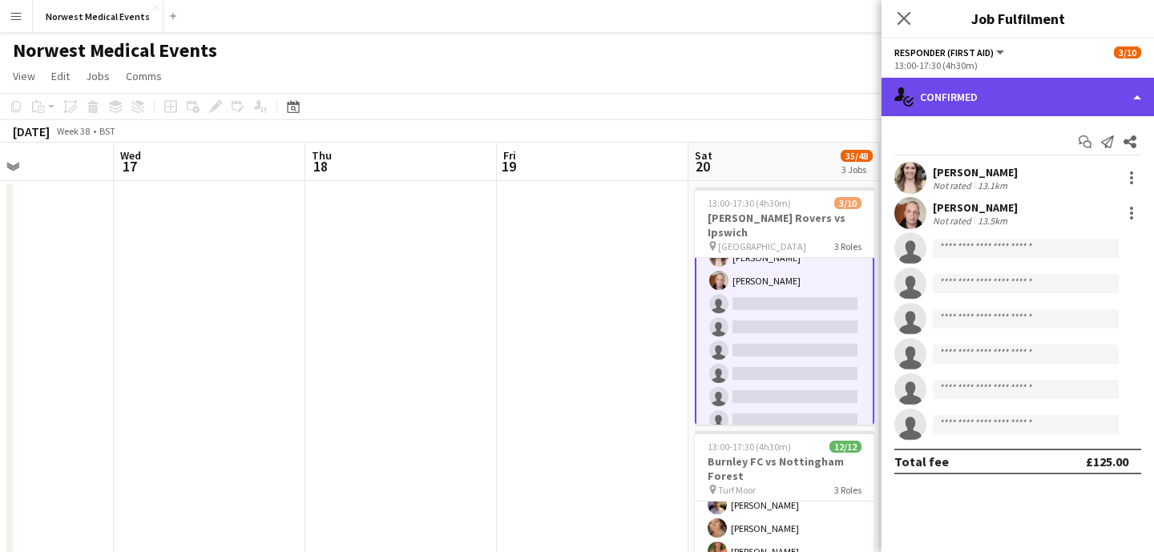
click at [984, 109] on div "single-neutral-actions-check-2 Confirmed" at bounding box center [1018, 97] width 273 height 38
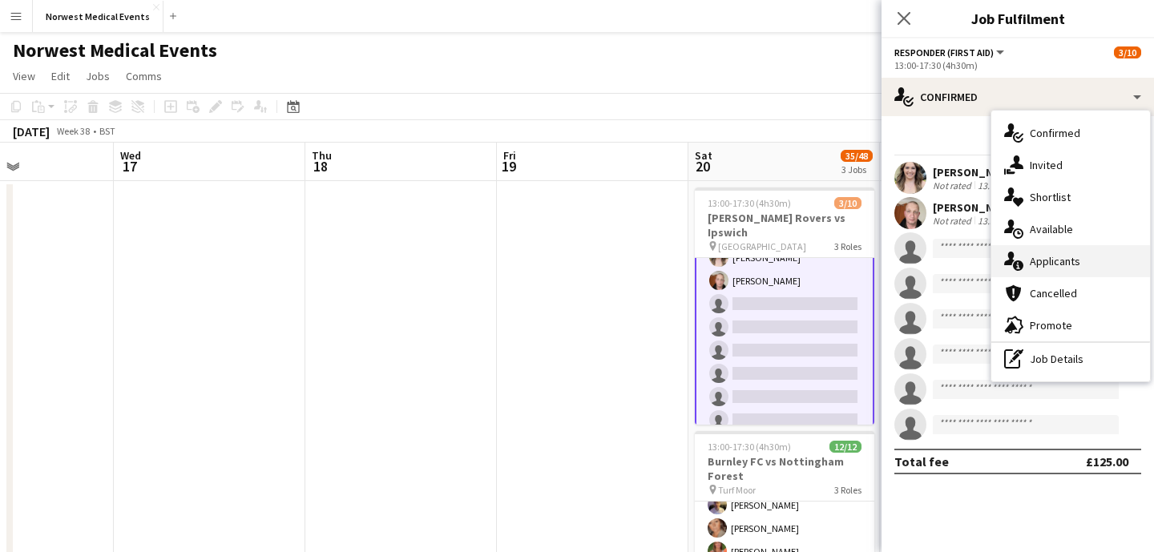
click at [1042, 254] on div "single-neutral-actions-information Applicants" at bounding box center [1071, 261] width 159 height 32
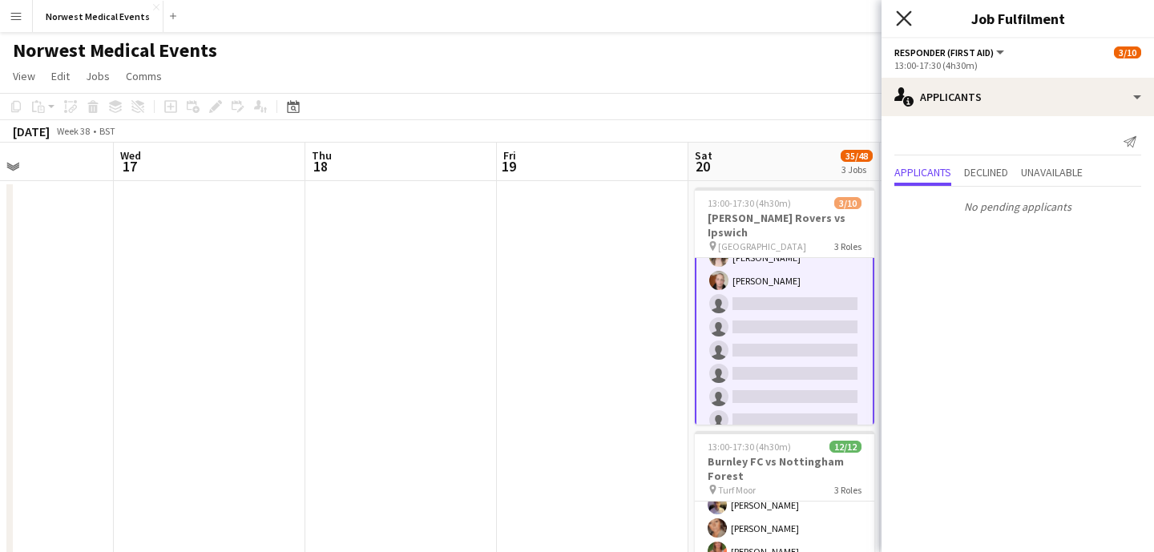
click at [909, 14] on icon at bounding box center [903, 17] width 15 height 15
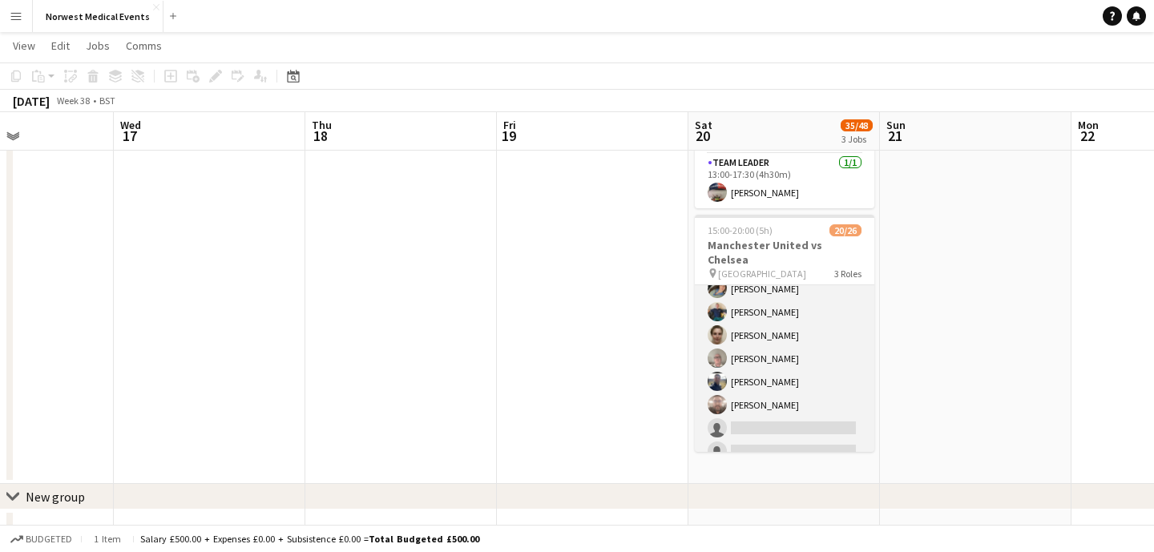
scroll to position [394, 0]
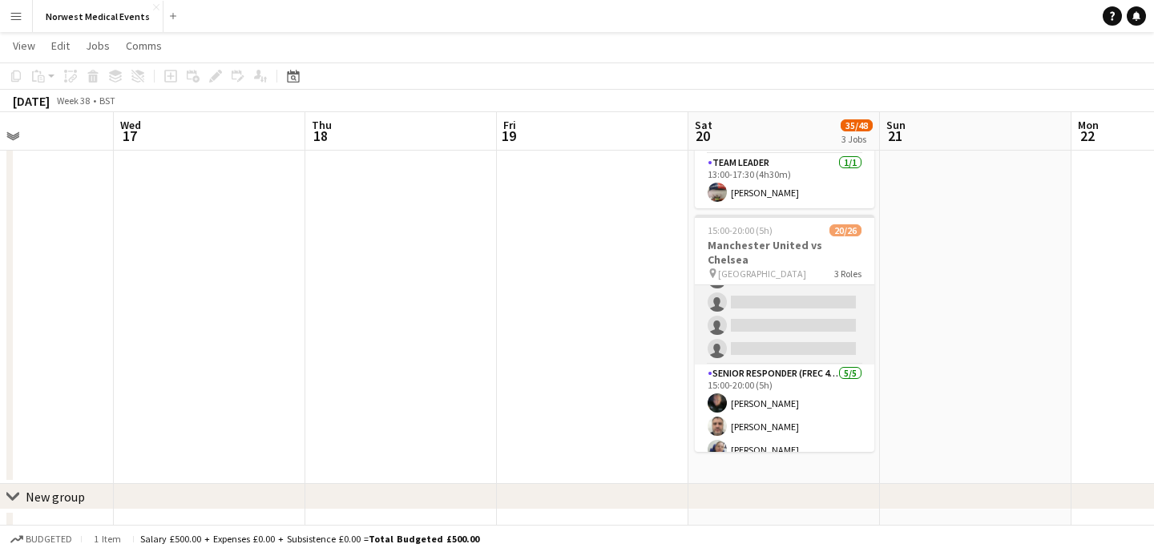
click at [809, 293] on app-card-role "First Responder (Medical) 13/19 15:00-20:00 (5h) [PERSON_NAME] [PERSON_NAME] [P…" at bounding box center [785, 128] width 180 height 473
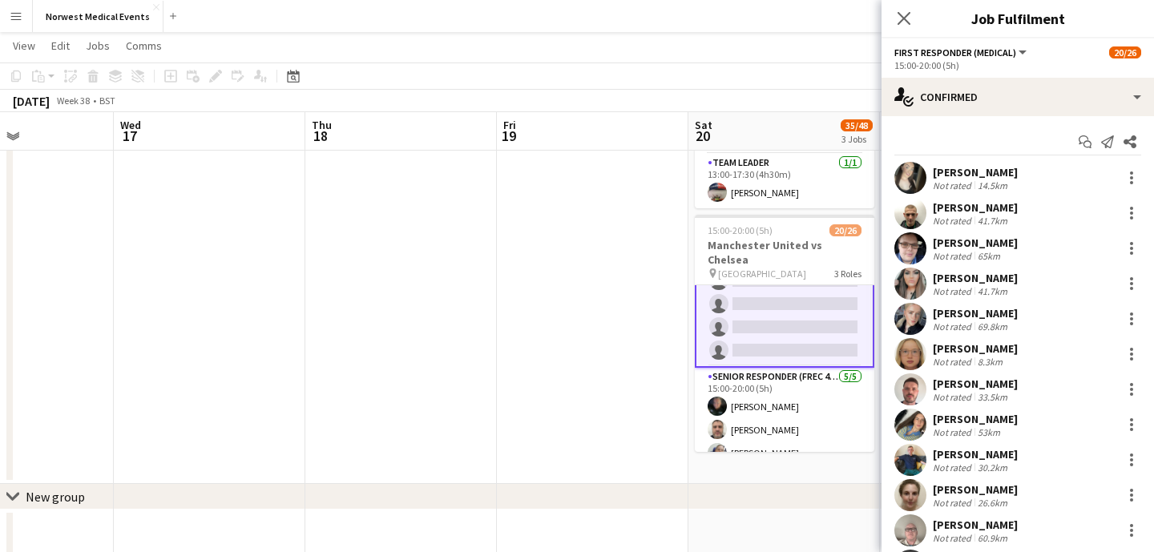
scroll to position [395, 0]
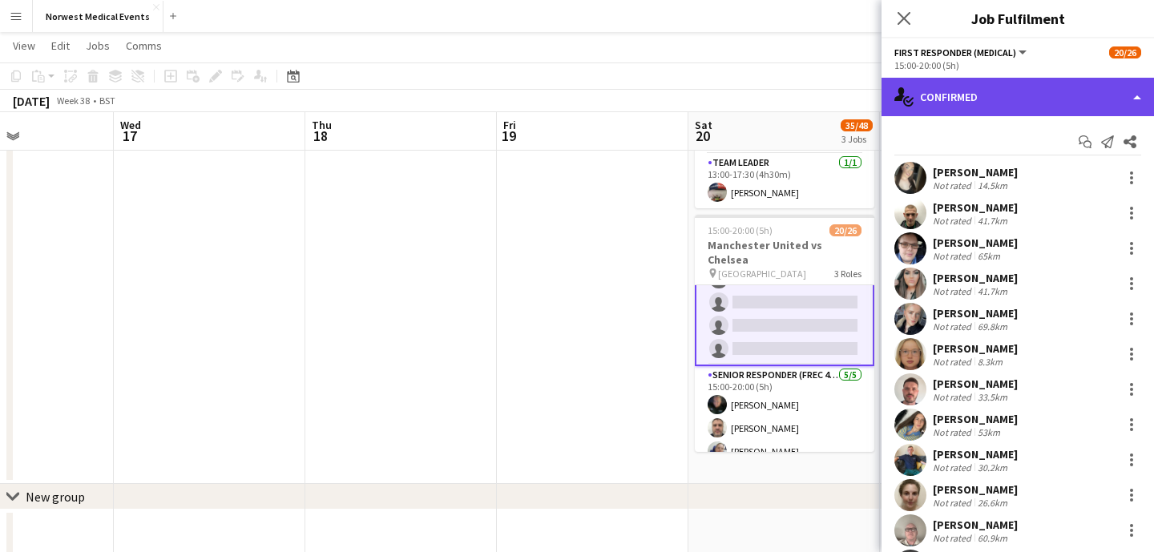
click at [979, 107] on div "single-neutral-actions-check-2 Confirmed" at bounding box center [1018, 97] width 273 height 38
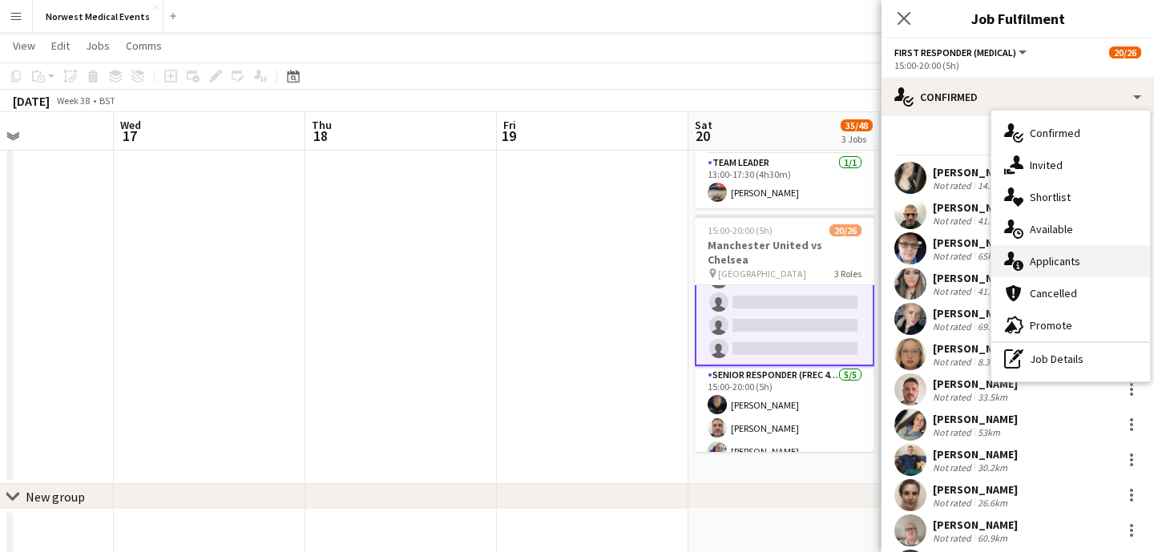
click at [1055, 262] on div "single-neutral-actions-information Applicants" at bounding box center [1071, 261] width 159 height 32
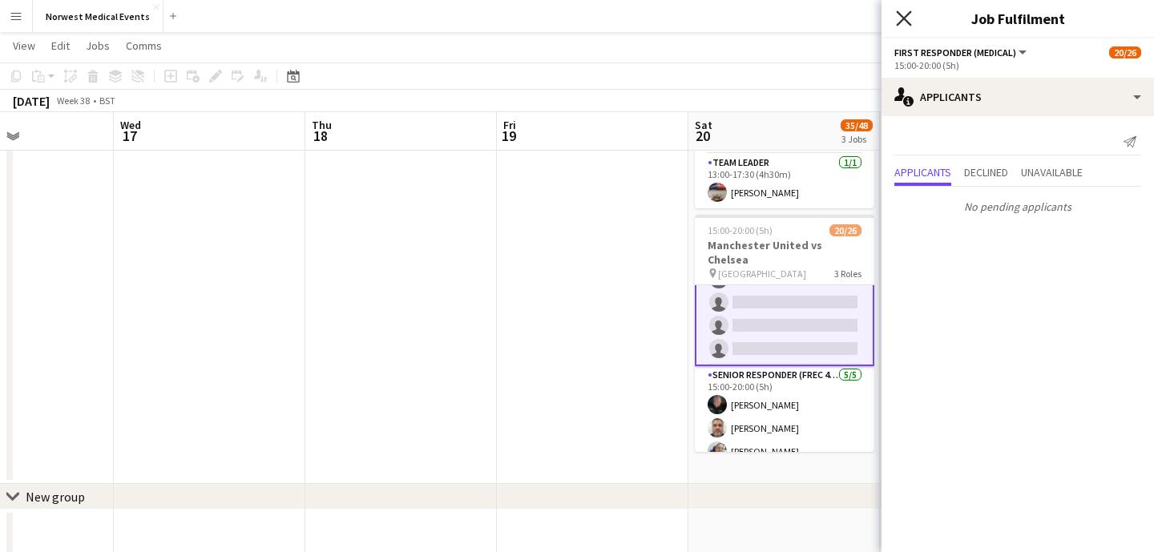
click at [904, 14] on icon "Close pop-in" at bounding box center [903, 17] width 15 height 15
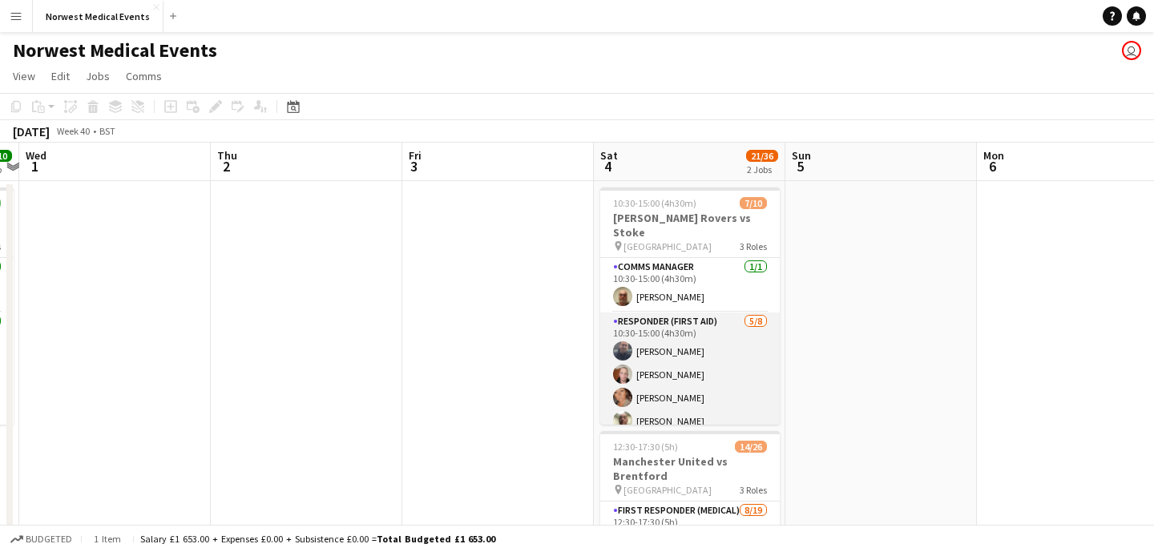
scroll to position [0, 587]
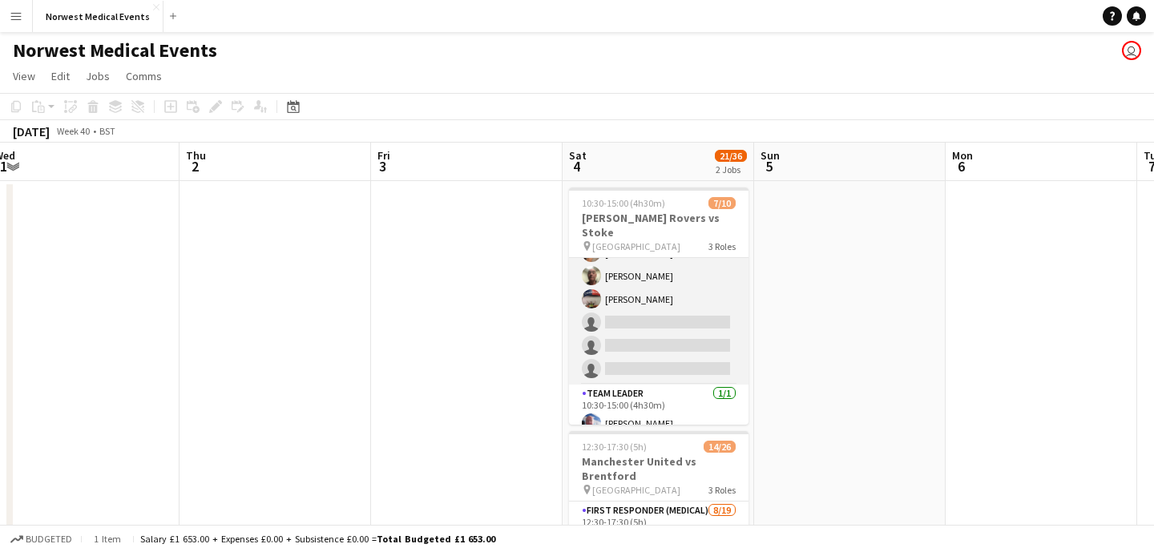
click at [653, 325] on app-card-role "Responder (First Aid) [DATE] 10:30-15:00 (4h30m) [PERSON_NAME] [PERSON_NAME] [P…" at bounding box center [659, 276] width 180 height 217
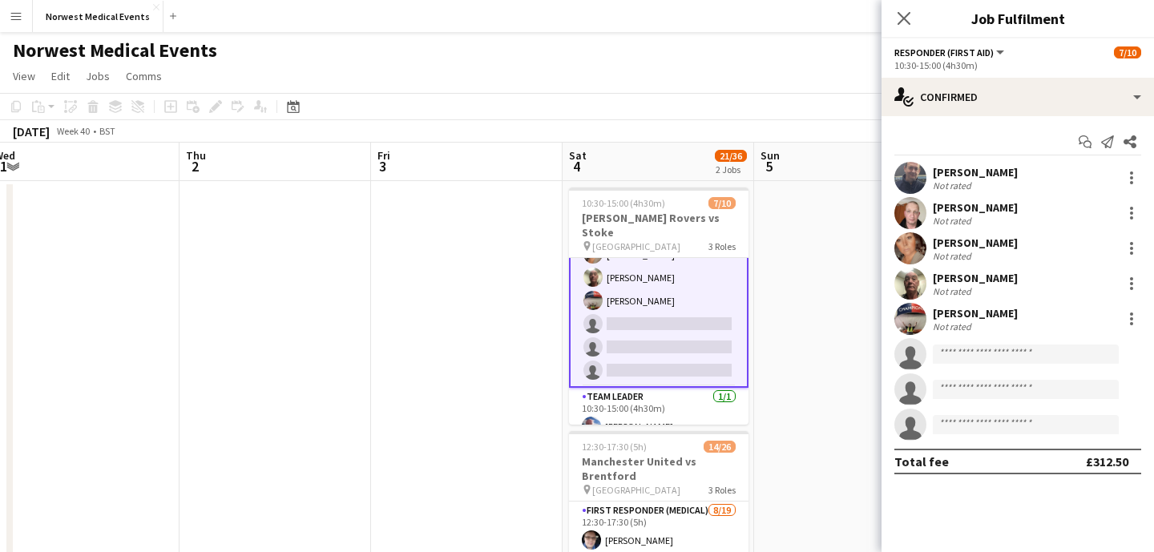
scroll to position [147, 0]
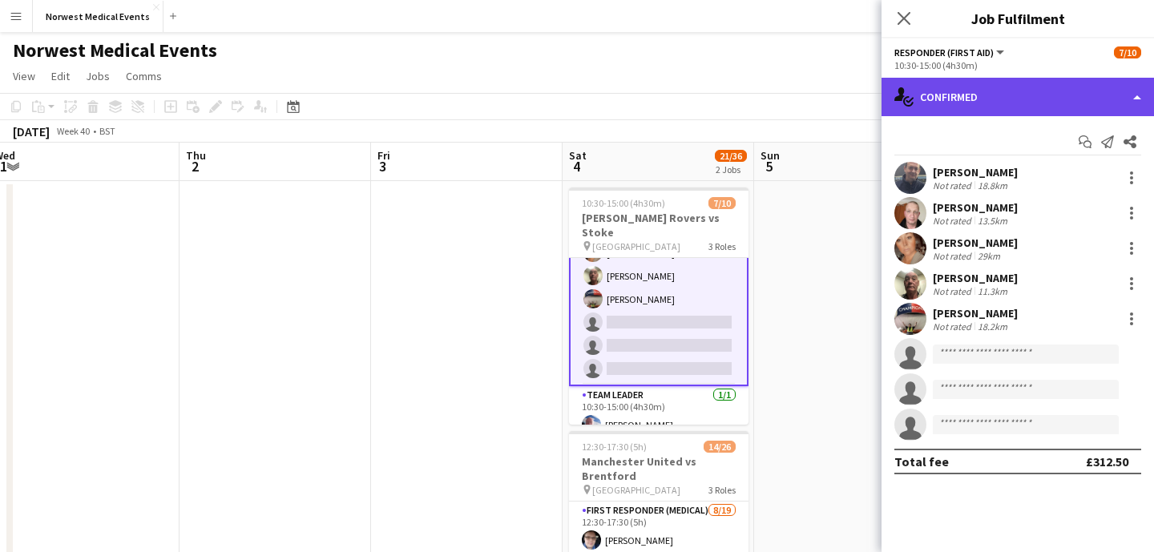
click at [992, 107] on div "single-neutral-actions-check-2 Confirmed" at bounding box center [1018, 97] width 273 height 38
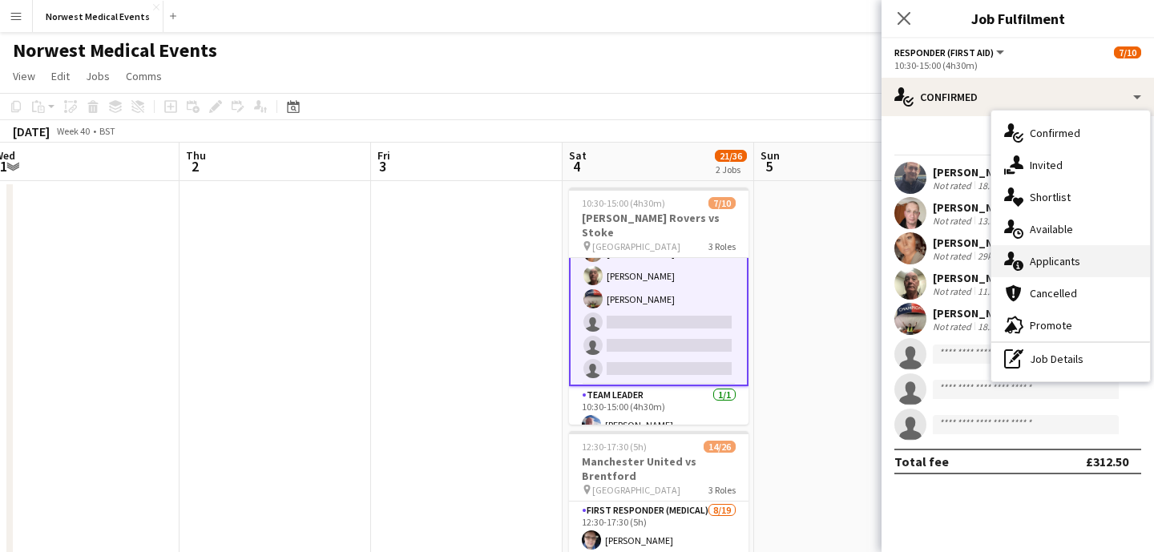
click at [1057, 256] on div "single-neutral-actions-information Applicants" at bounding box center [1071, 261] width 159 height 32
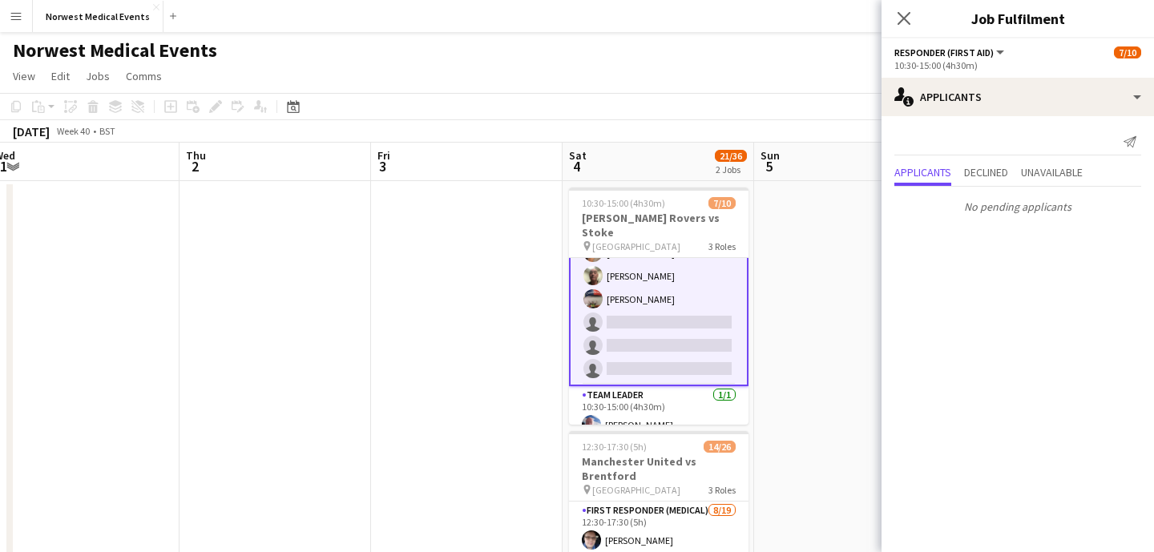
click at [908, 23] on icon at bounding box center [904, 18] width 13 height 13
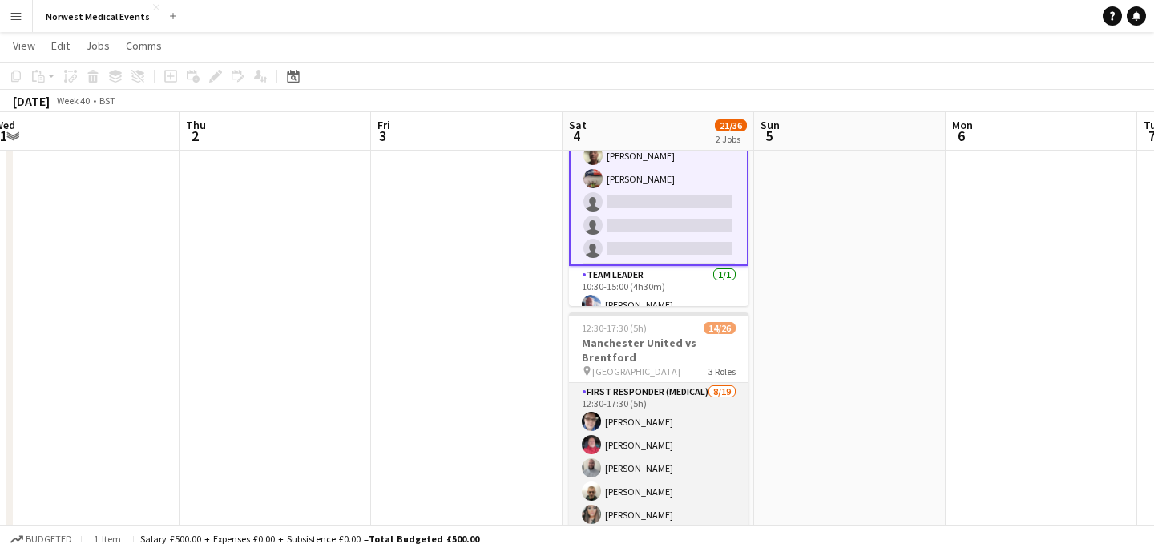
scroll to position [107, 0]
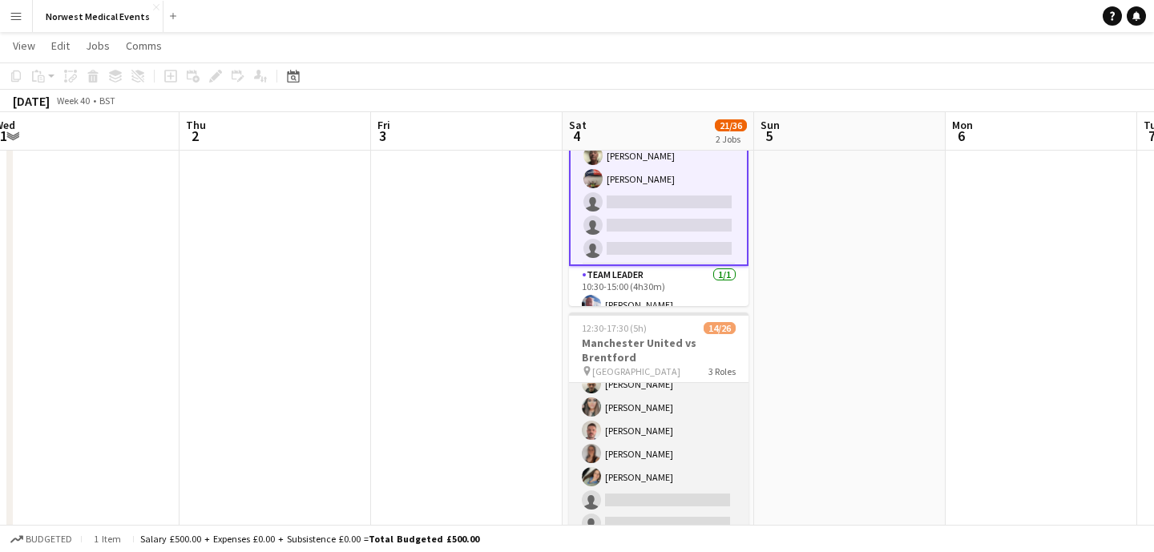
click at [670, 432] on app-card-role "First Responder (Medical) [DATE] 12:30-17:30 (5h) [PERSON_NAME] [PERSON_NAME] […" at bounding box center [659, 512] width 180 height 473
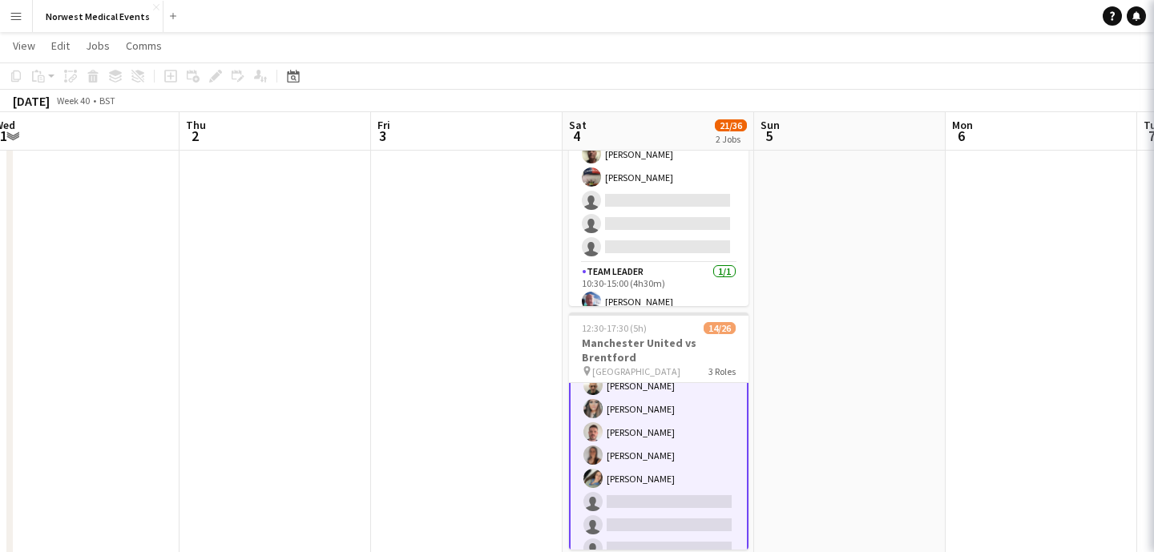
scroll to position [109, 0]
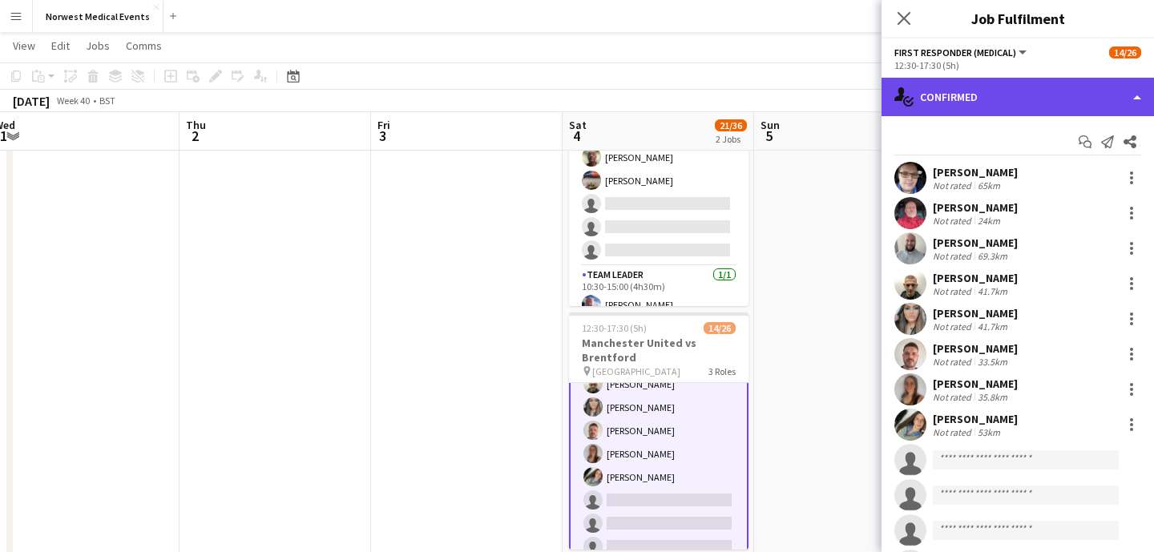
click at [1032, 105] on div "single-neutral-actions-check-2 Confirmed" at bounding box center [1018, 97] width 273 height 38
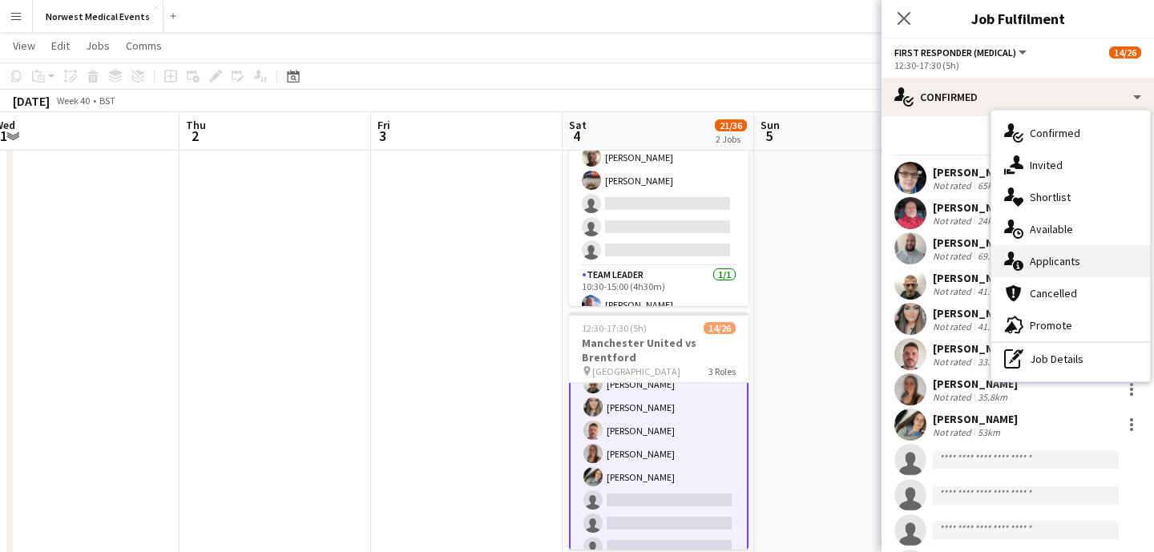
click at [1088, 264] on div "single-neutral-actions-information Applicants" at bounding box center [1071, 261] width 159 height 32
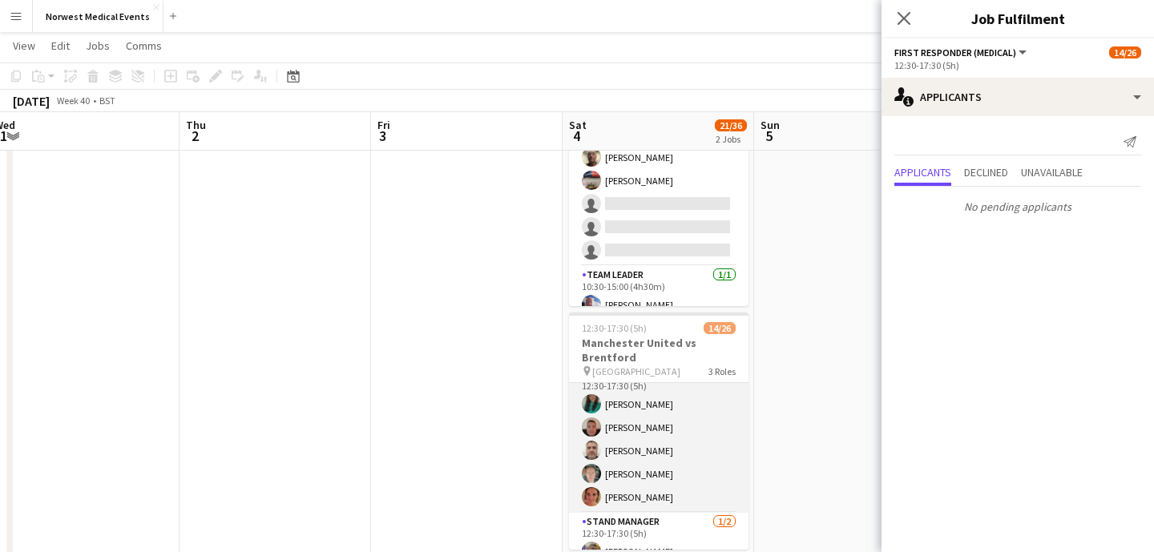
scroll to position [535, 0]
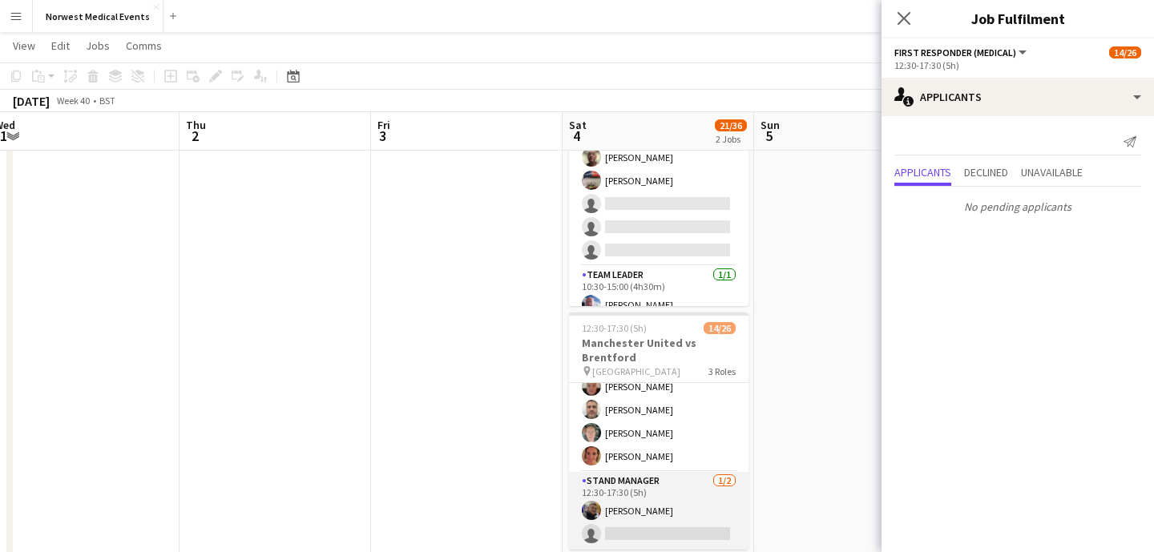
click at [670, 514] on app-card-role "Stand Manager [DATE] 12:30-17:30 (5h) [PERSON_NAME] single-neutral-actions" at bounding box center [659, 511] width 180 height 78
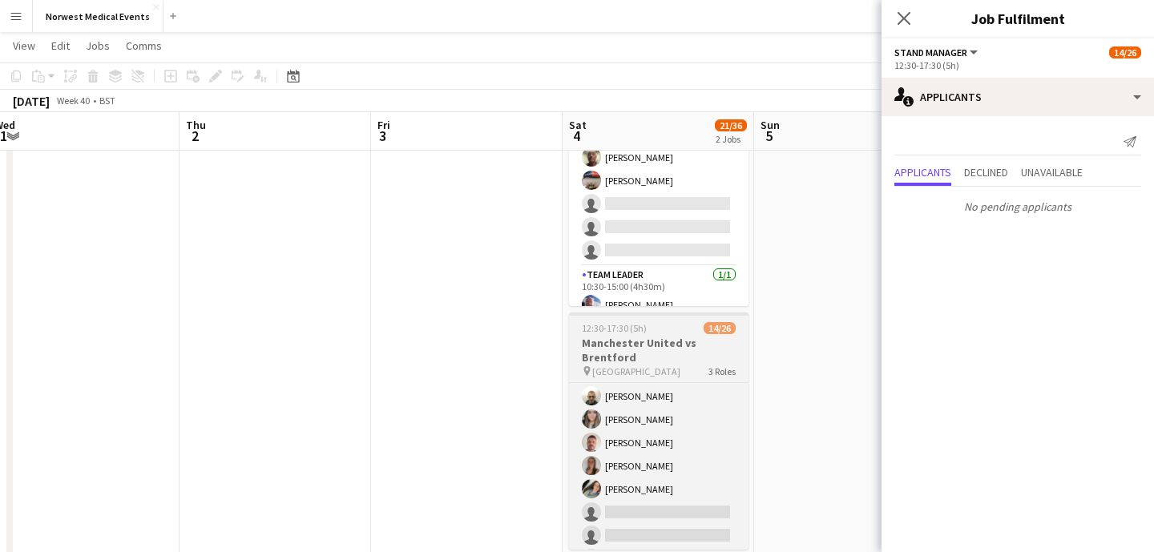
scroll to position [0, 0]
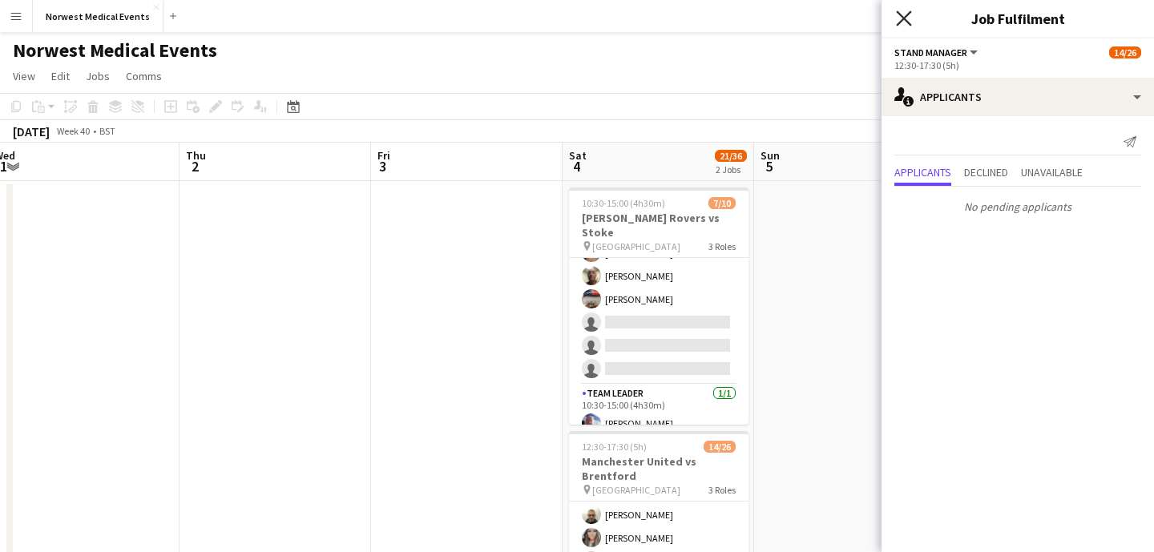
click at [904, 20] on icon "Close pop-in" at bounding box center [903, 17] width 15 height 15
